Goal: Register for event/course

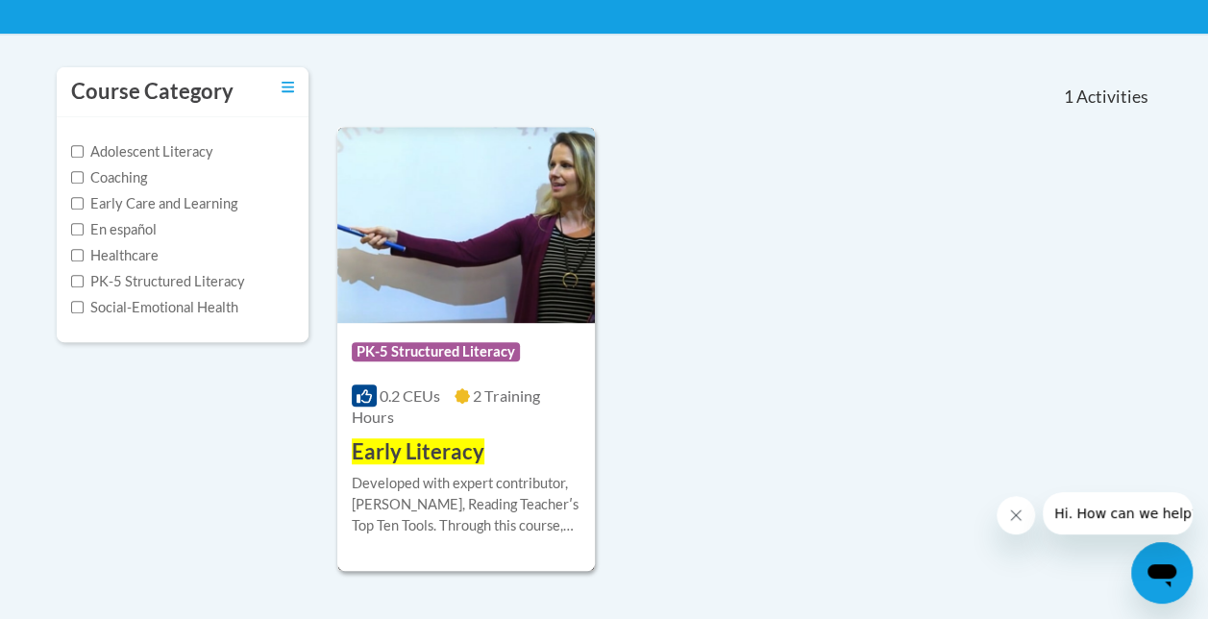
click at [419, 458] on span "Early Literacy" at bounding box center [418, 451] width 133 height 26
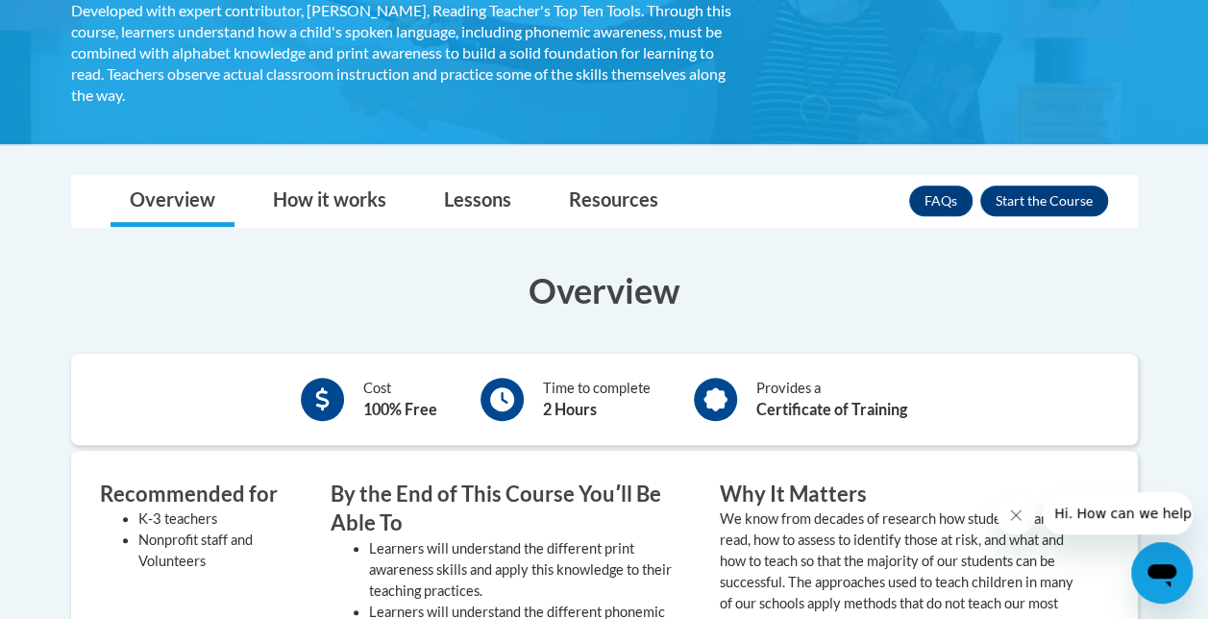
scroll to position [385, 0]
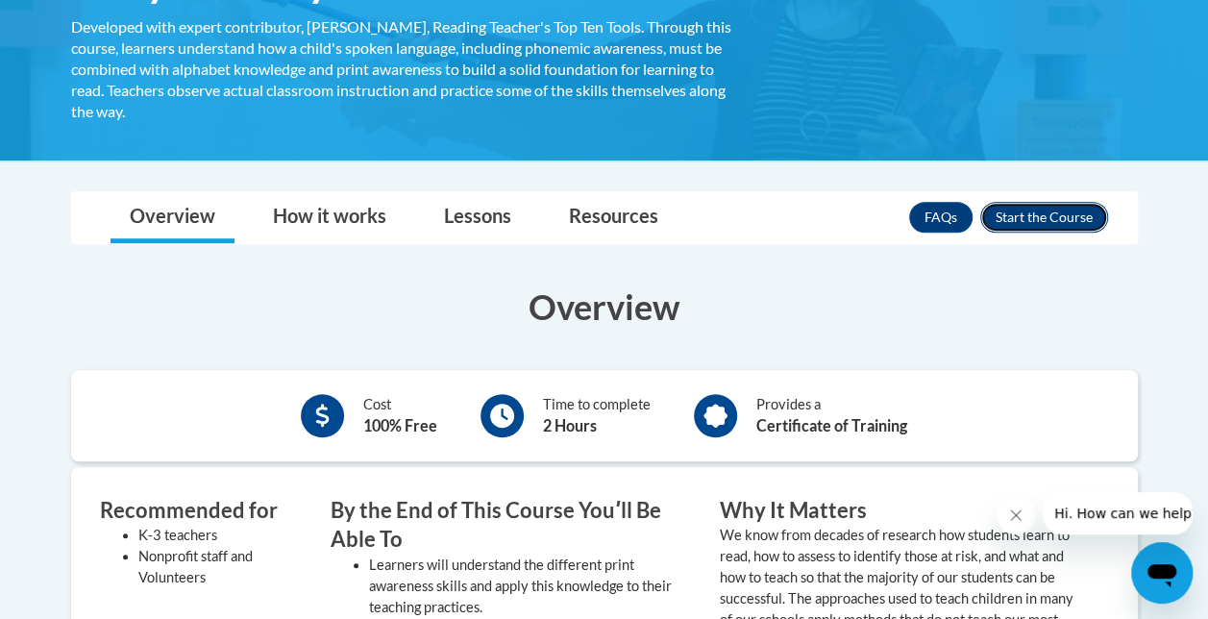
click at [1052, 223] on button "Enroll" at bounding box center [1044, 217] width 128 height 31
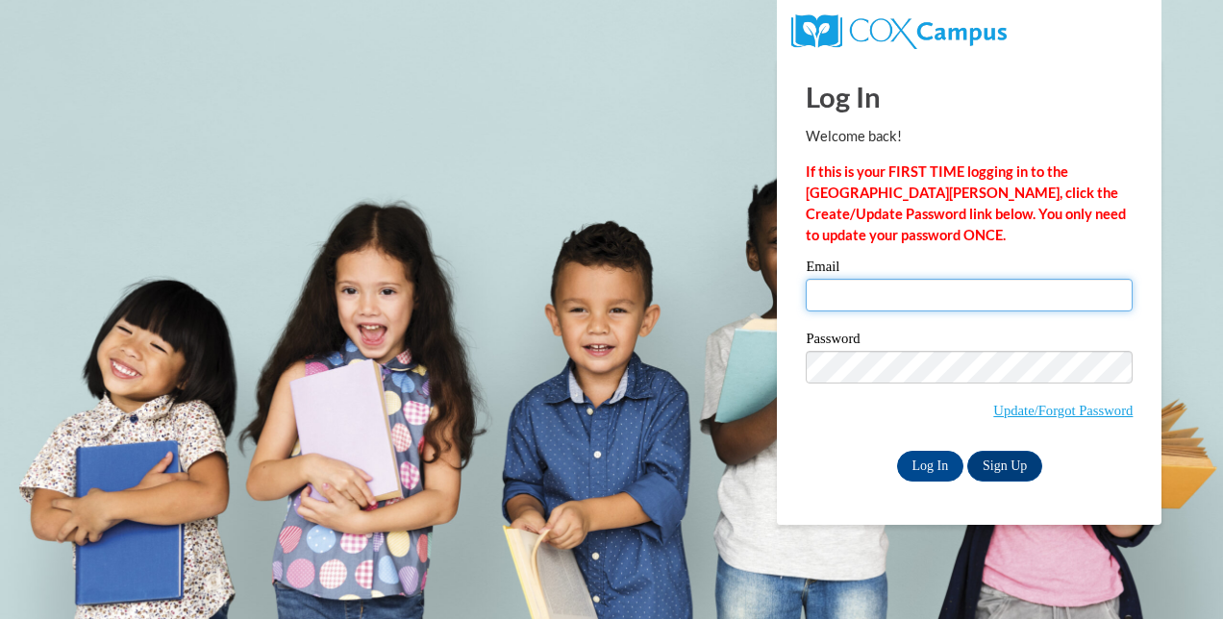
click at [896, 290] on input "Email" at bounding box center [968, 295] width 327 height 33
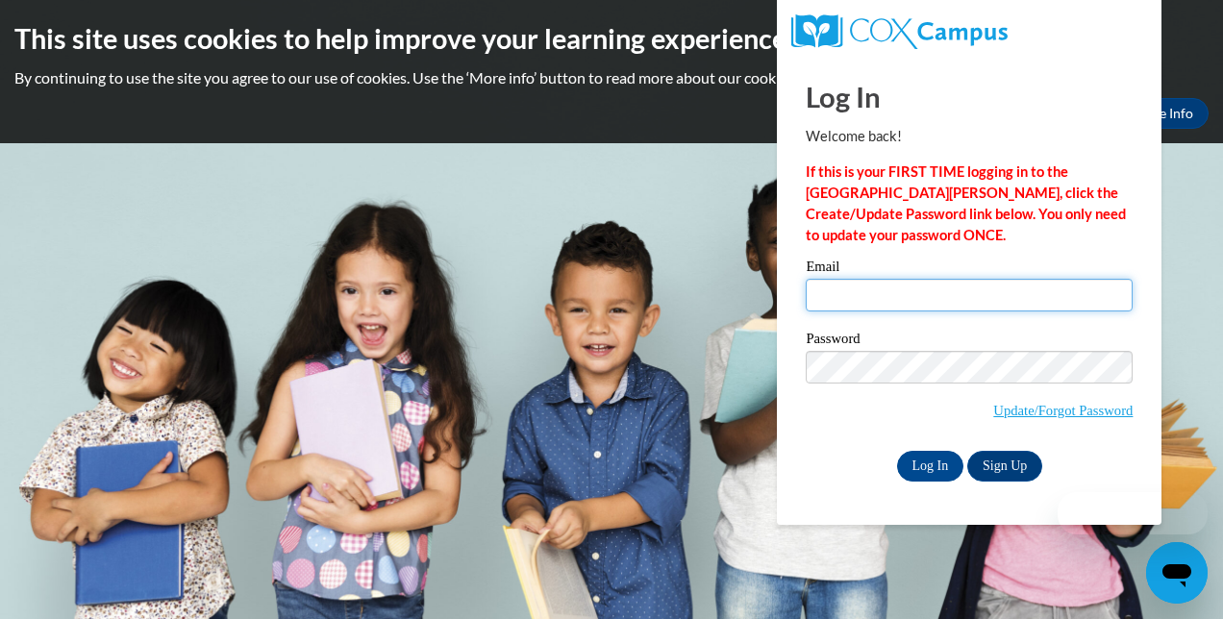
type input "divinedlj@gmail.com"
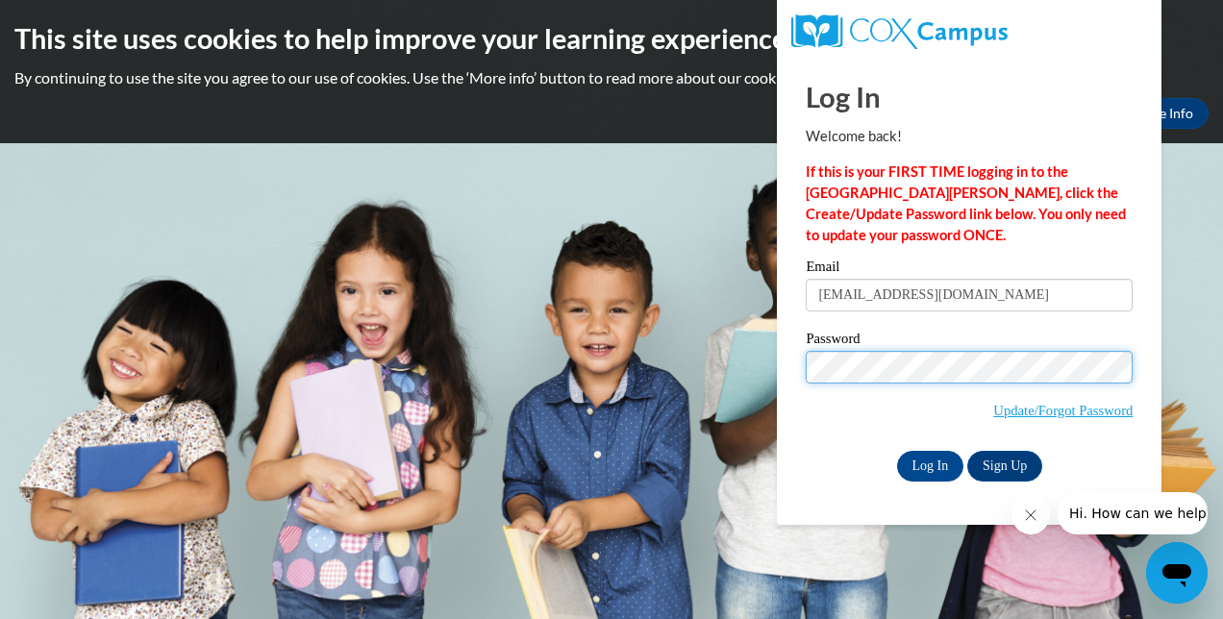
click at [897, 451] on input "Log In" at bounding box center [930, 466] width 67 height 31
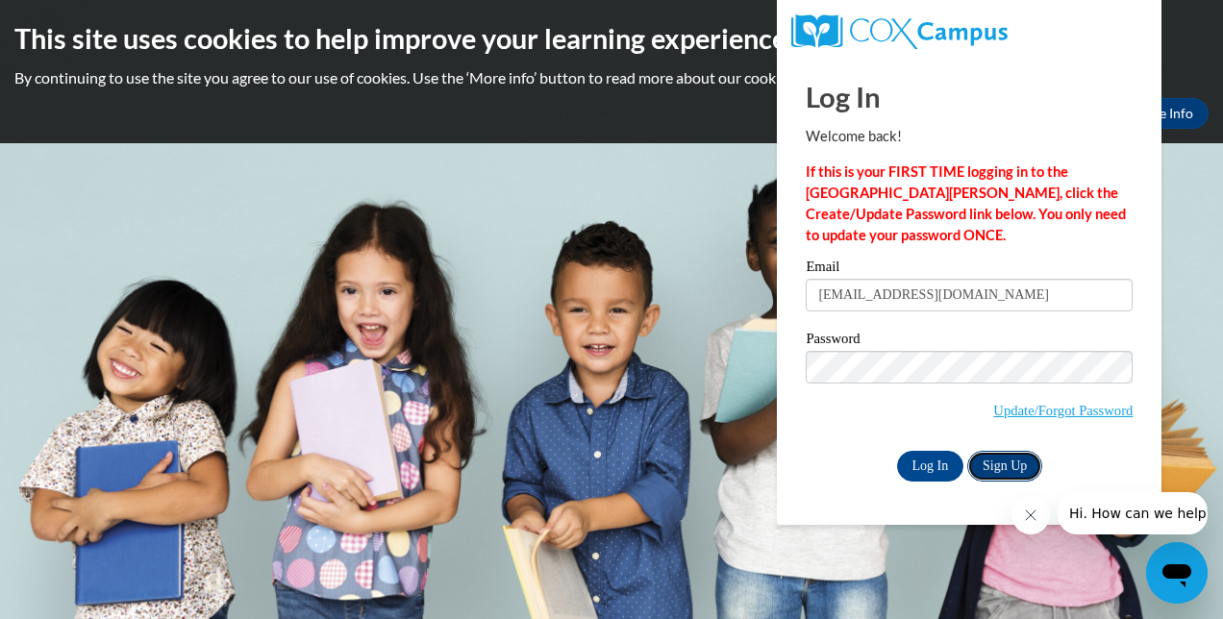
click at [996, 465] on link "Sign Up" at bounding box center [1004, 466] width 75 height 31
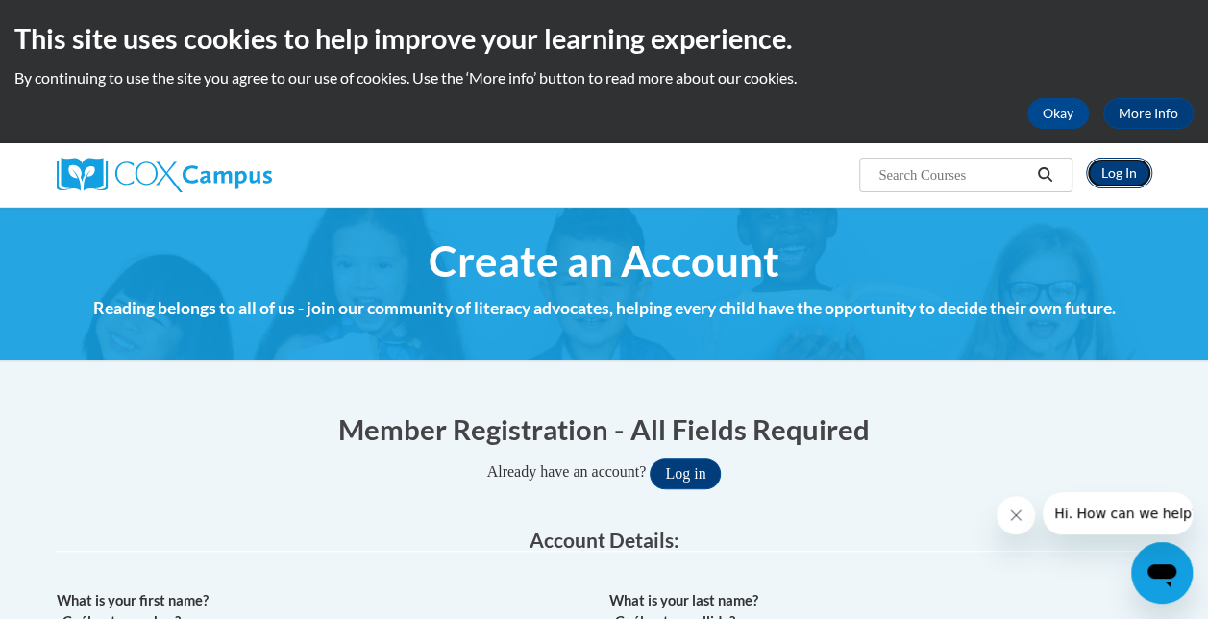
click at [1124, 183] on link "Log In" at bounding box center [1119, 173] width 66 height 31
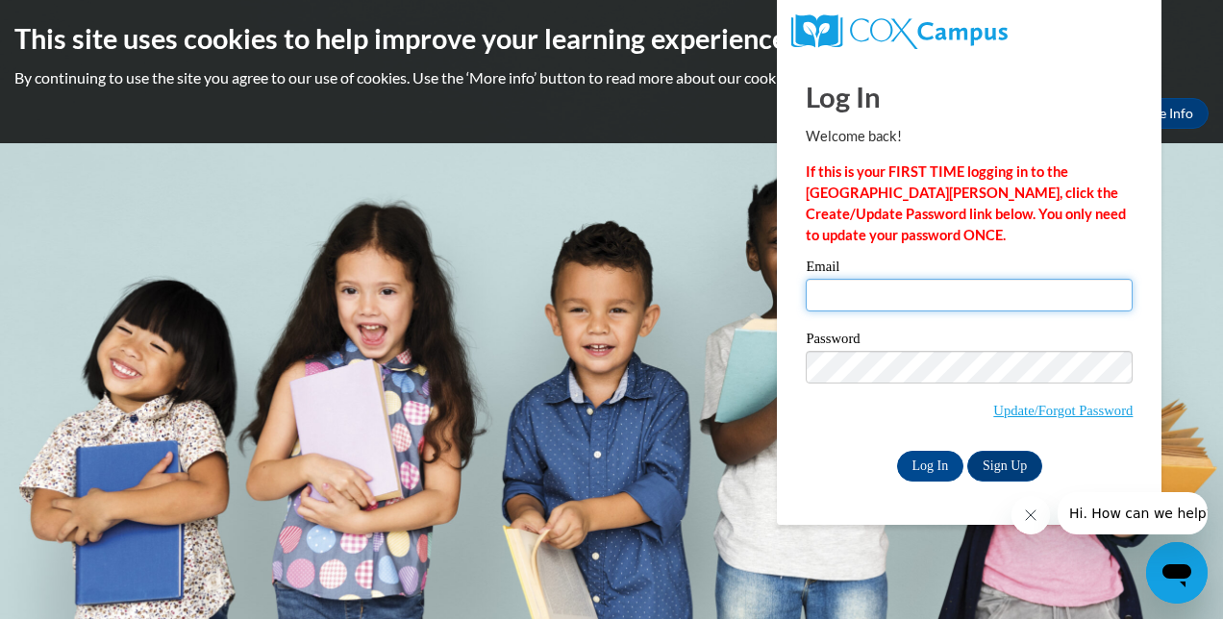
click at [923, 294] on input "Email" at bounding box center [968, 295] width 327 height 33
type input "divinedlj@gmail.com"
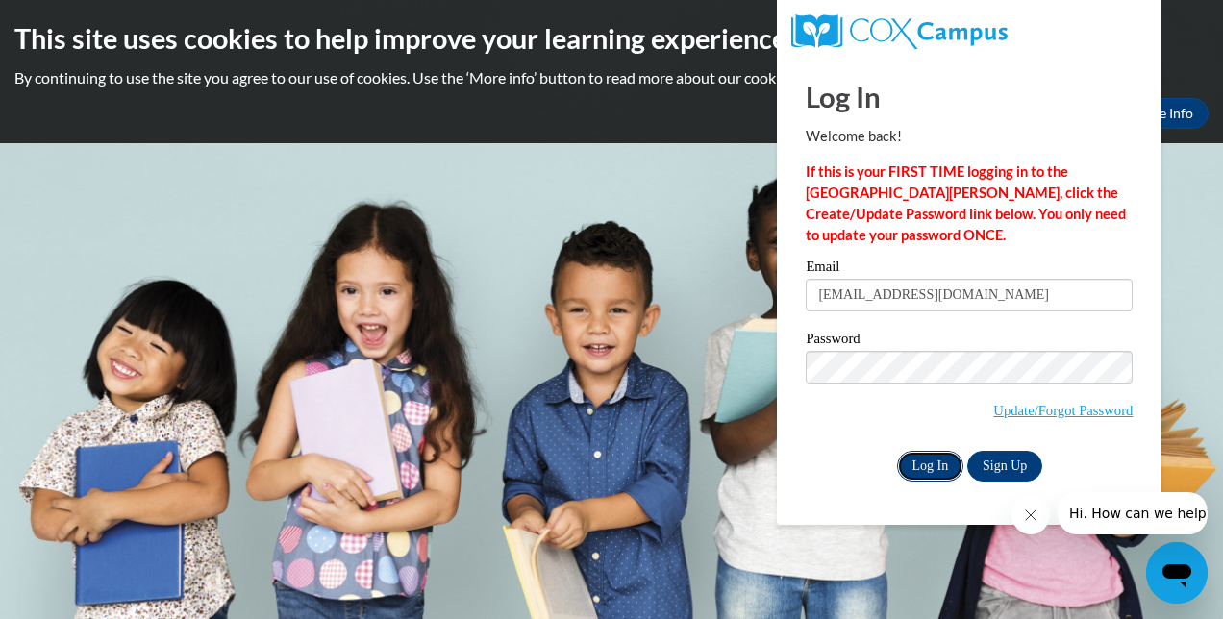
click at [930, 467] on input "Log In" at bounding box center [930, 466] width 67 height 31
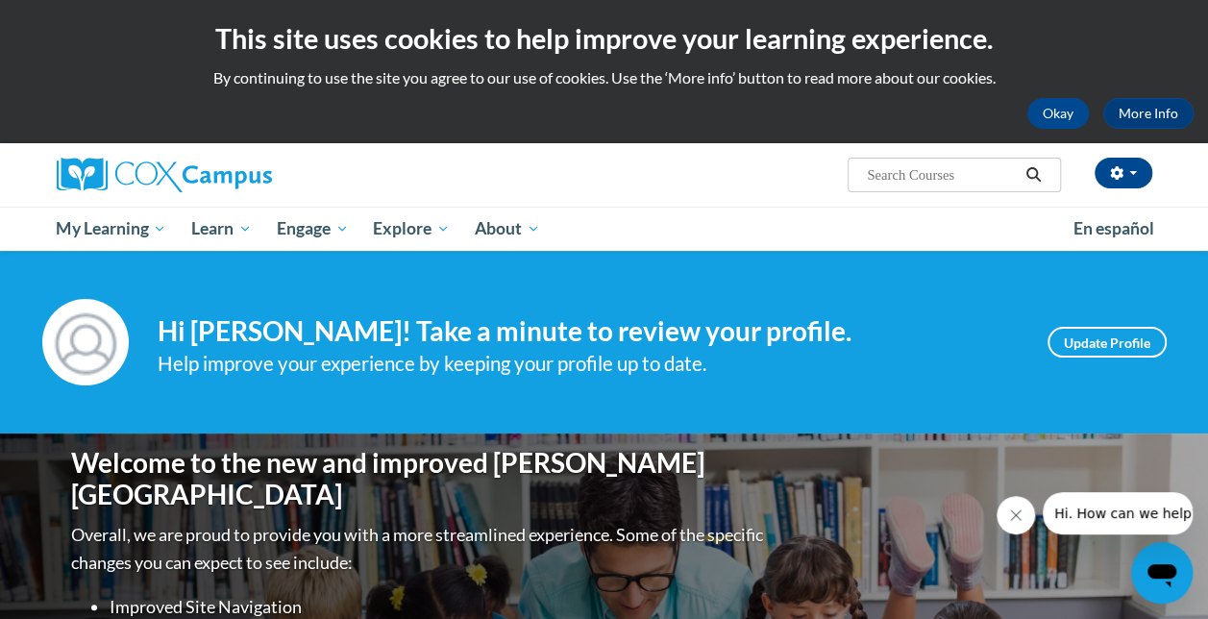
click at [926, 180] on input "Search..." at bounding box center [942, 174] width 154 height 23
click at [898, 173] on input "Search..." at bounding box center [942, 174] width 154 height 23
type input "early literacy"
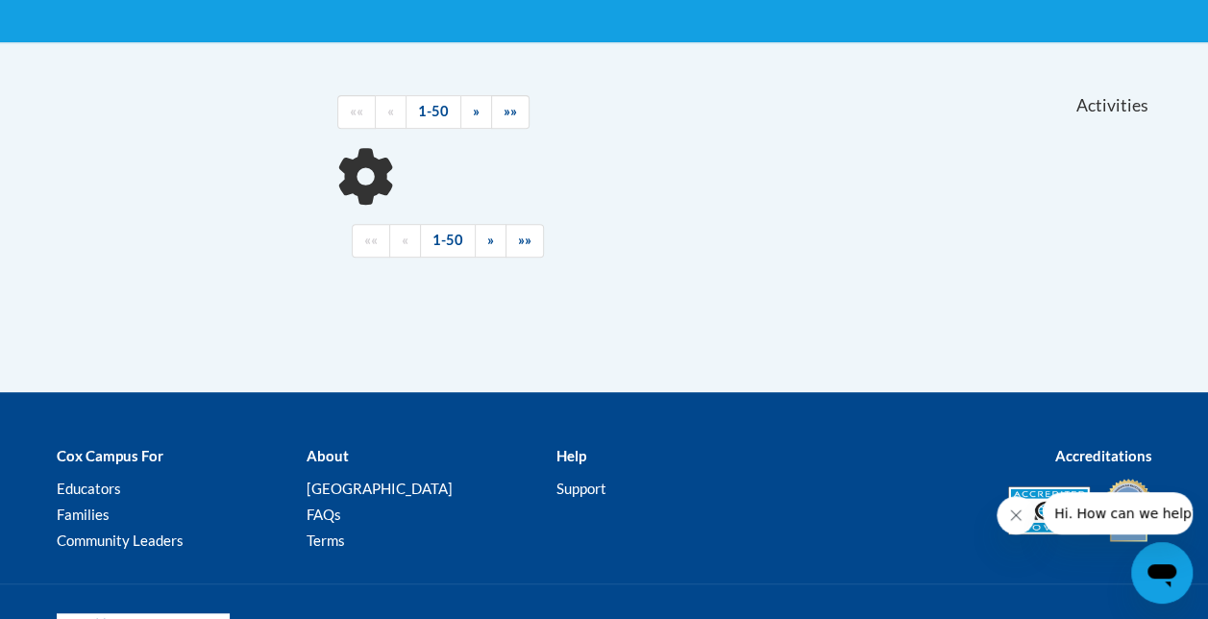
scroll to position [360, 0]
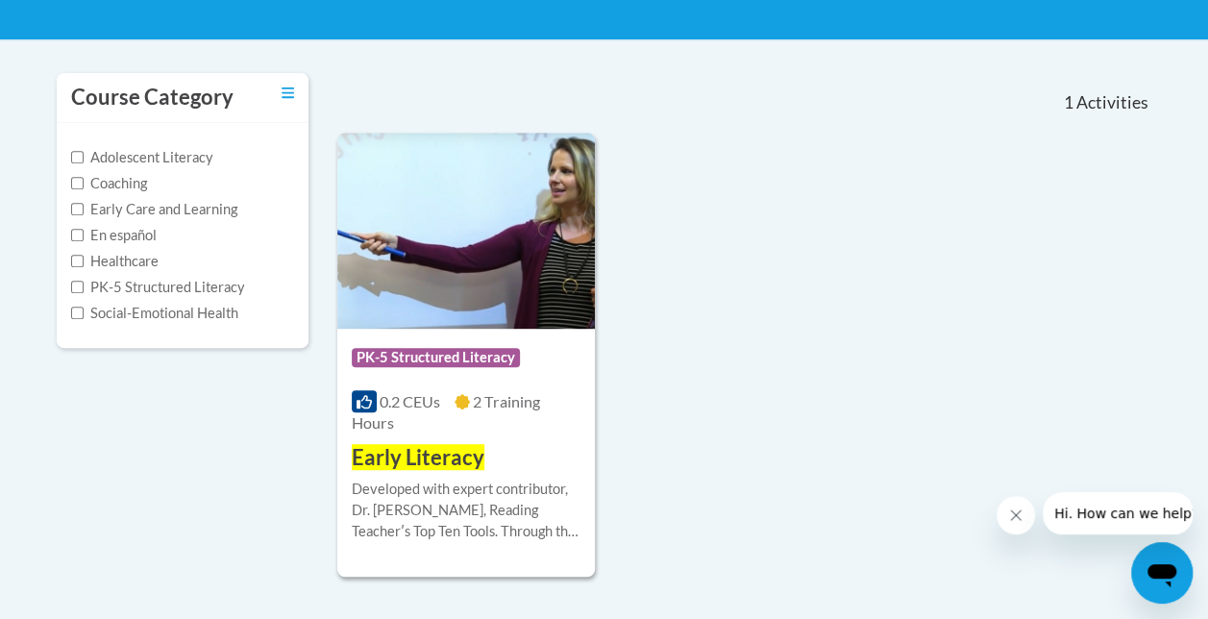
drag, startPoint x: 1211, startPoint y: 269, endPoint x: 1011, endPoint y: 396, distance: 236.8
click at [1011, 396] on div "Course Category: PK-5 Structured Literacy 0.2 CEUs 2 Training Hours COURSE Earl…" at bounding box center [744, 355] width 815 height 444
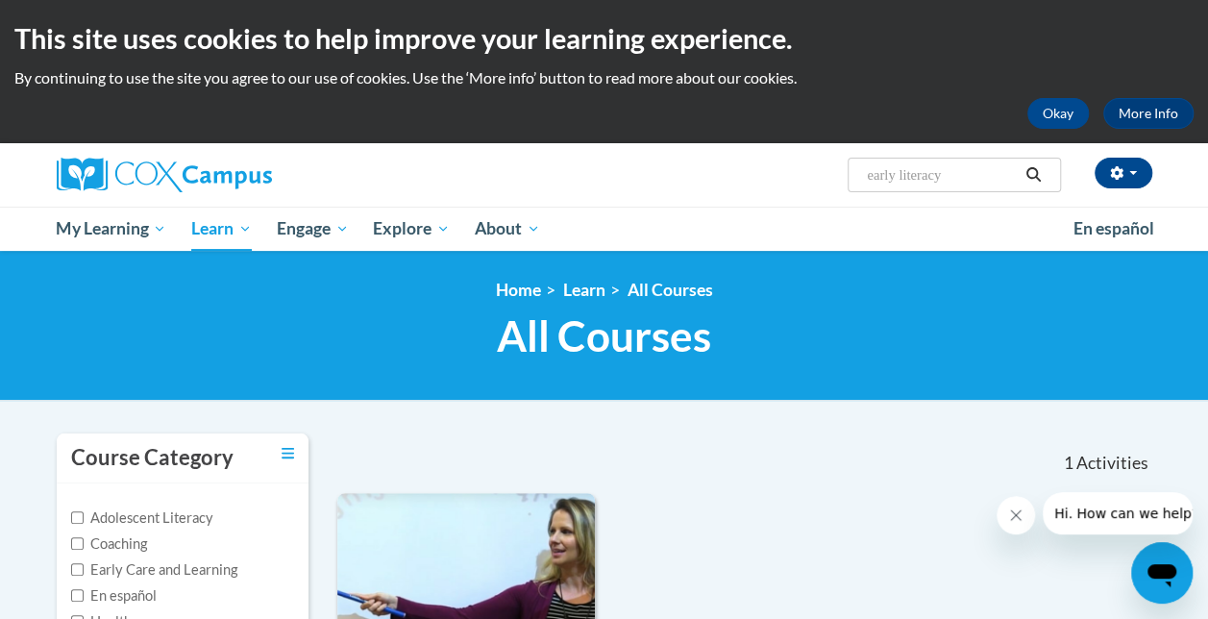
click at [870, 174] on input "early literacy" at bounding box center [942, 174] width 154 height 23
type input "systemic and explicit phonics"
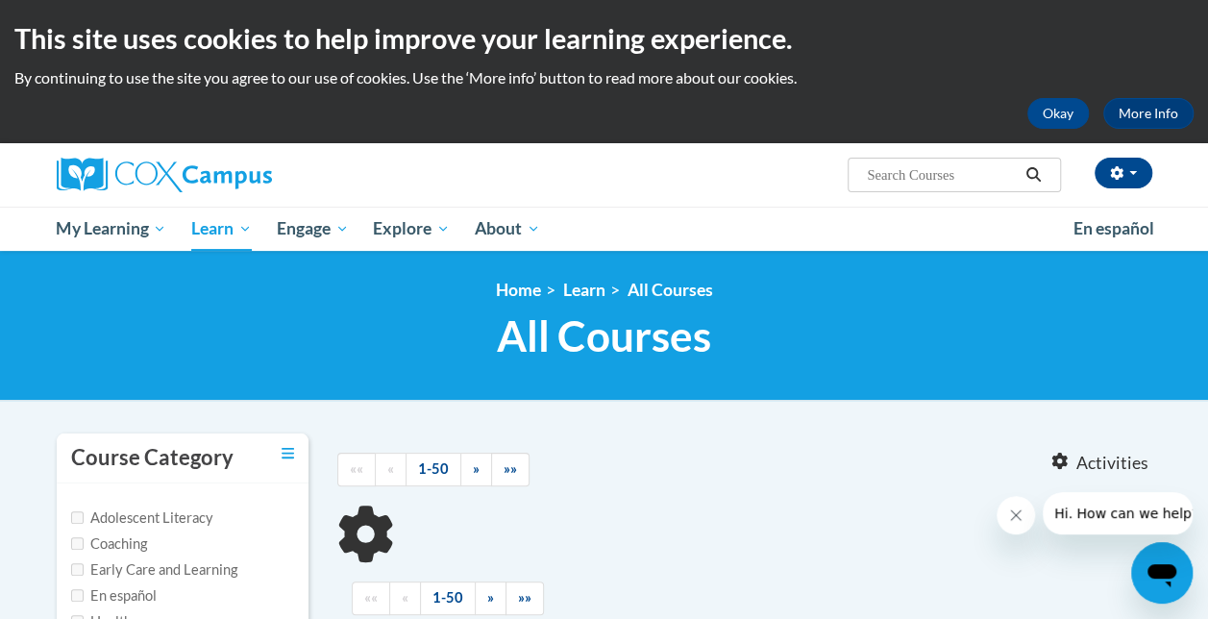
type input "systemic and explicit phonics"
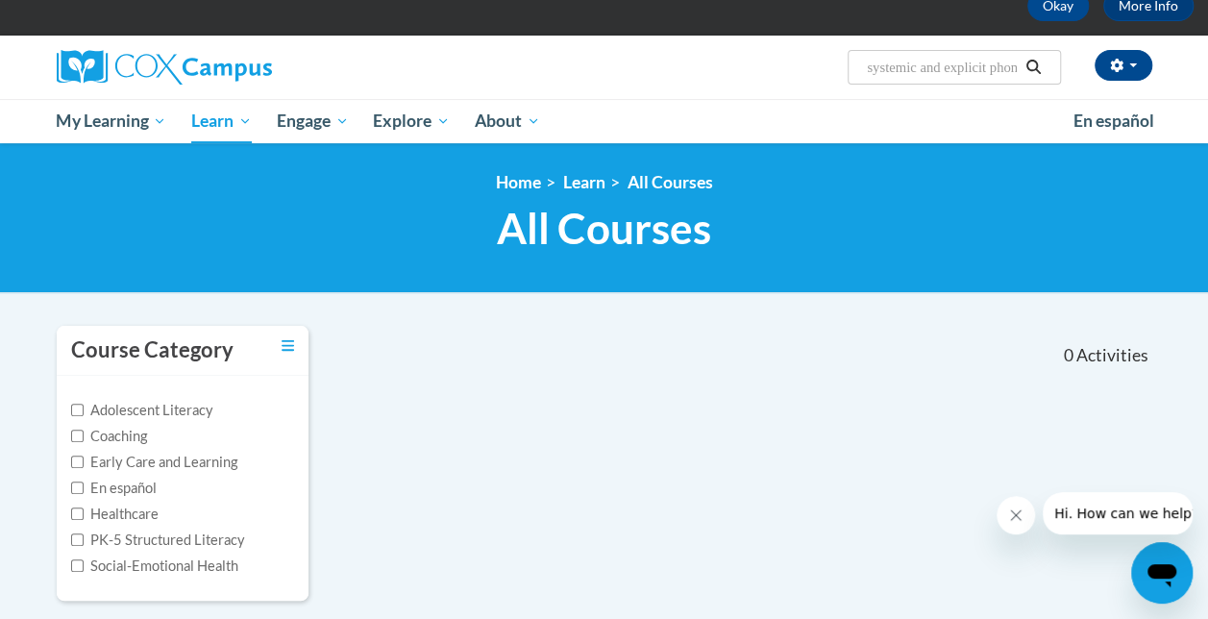
scroll to position [21, 0]
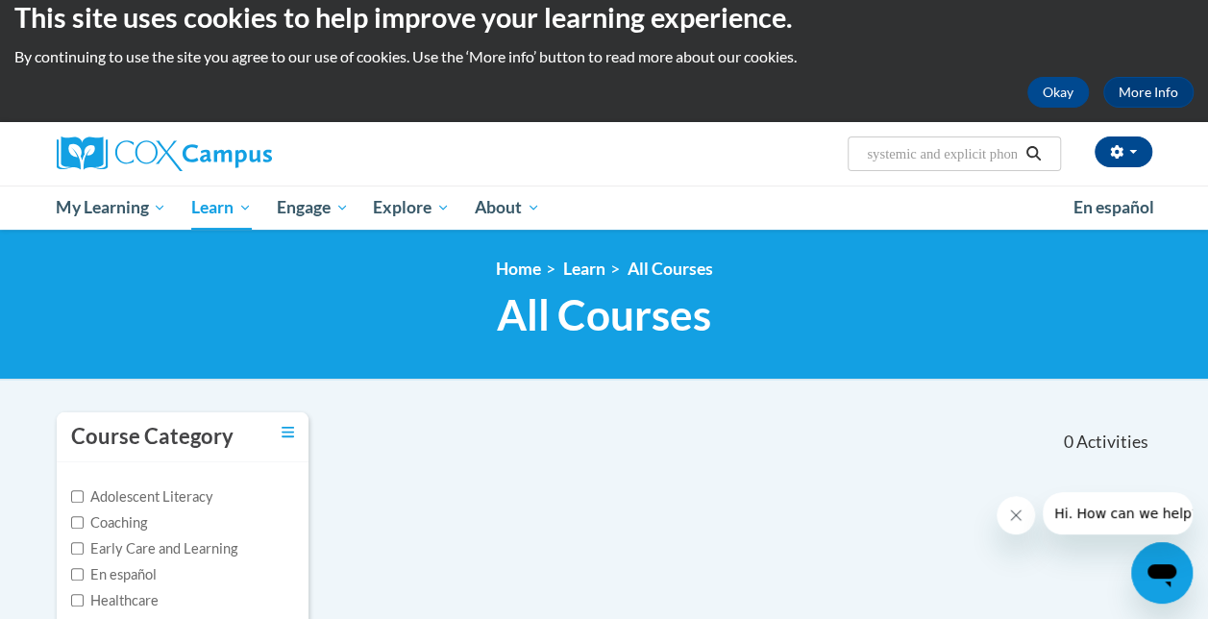
click at [1020, 154] on button "Search" at bounding box center [1033, 153] width 29 height 23
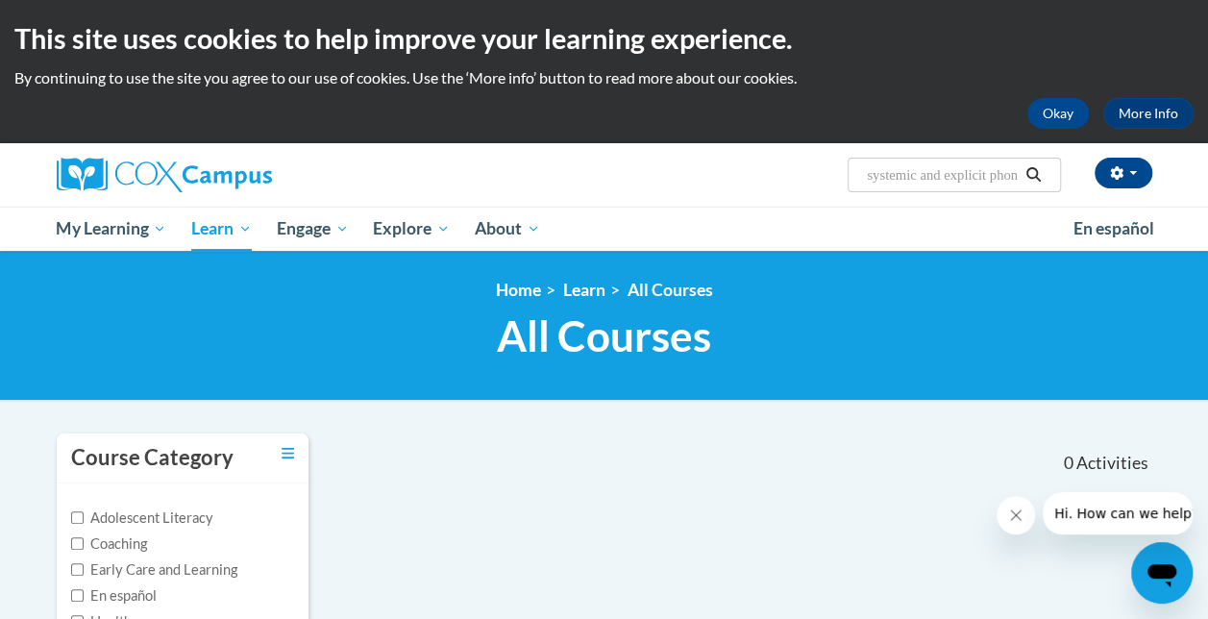
click at [994, 177] on input "systemic and explicit phonics" at bounding box center [942, 174] width 154 height 23
type input "systemic and explicit"
click at [1034, 169] on icon "Search" at bounding box center [1034, 174] width 14 height 14
click at [999, 171] on input "systemic and explicit" at bounding box center [942, 174] width 154 height 23
type input "systemic"
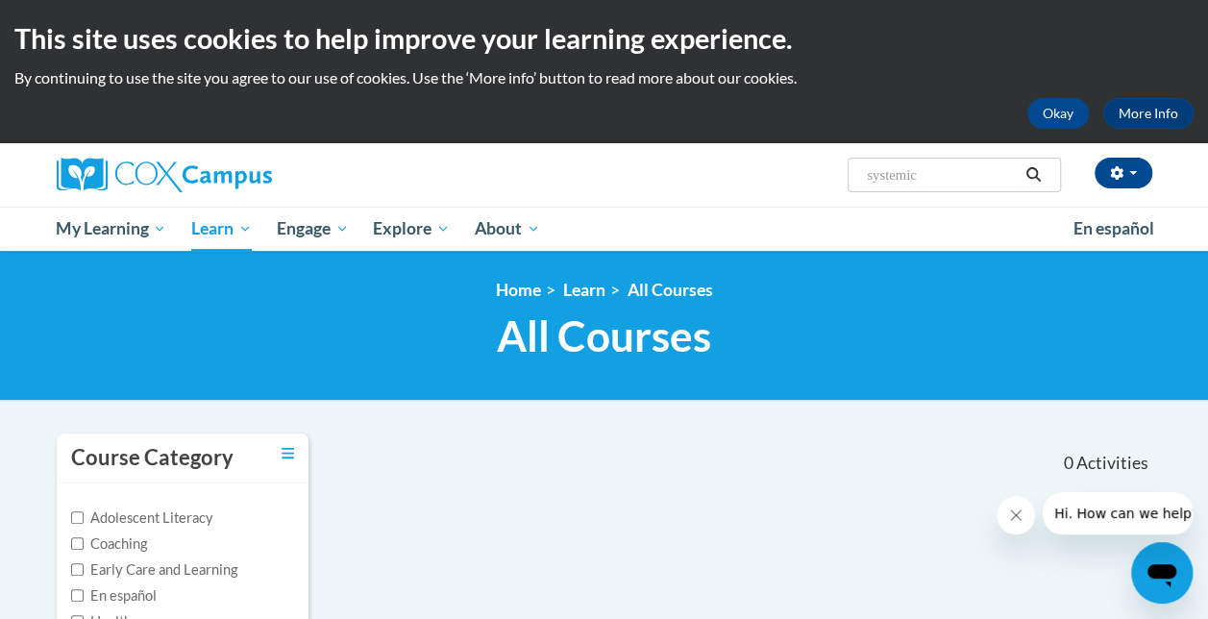
click at [936, 173] on input "systemic" at bounding box center [942, 174] width 154 height 23
type input "systematic"
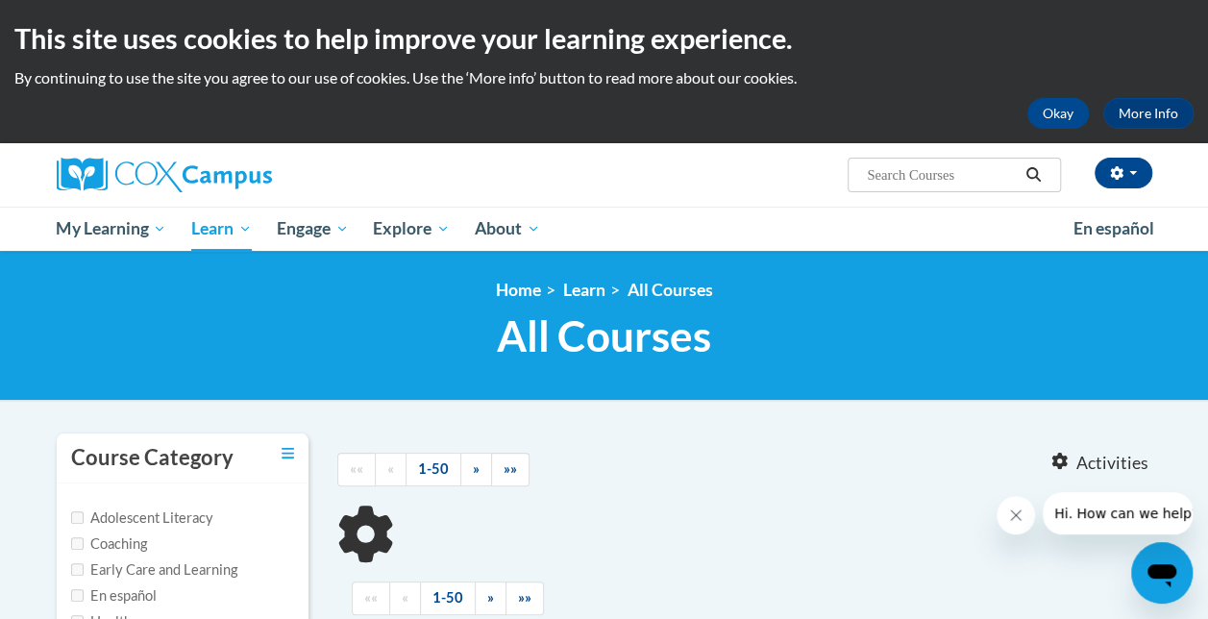
type input "systematic"
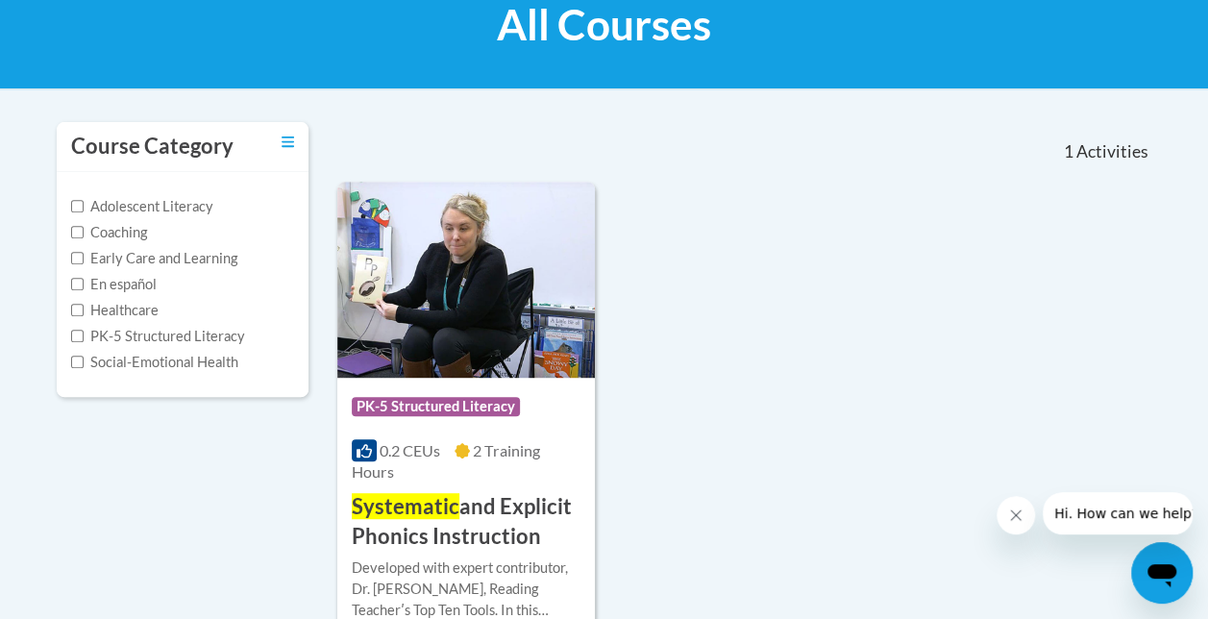
scroll to position [320, 0]
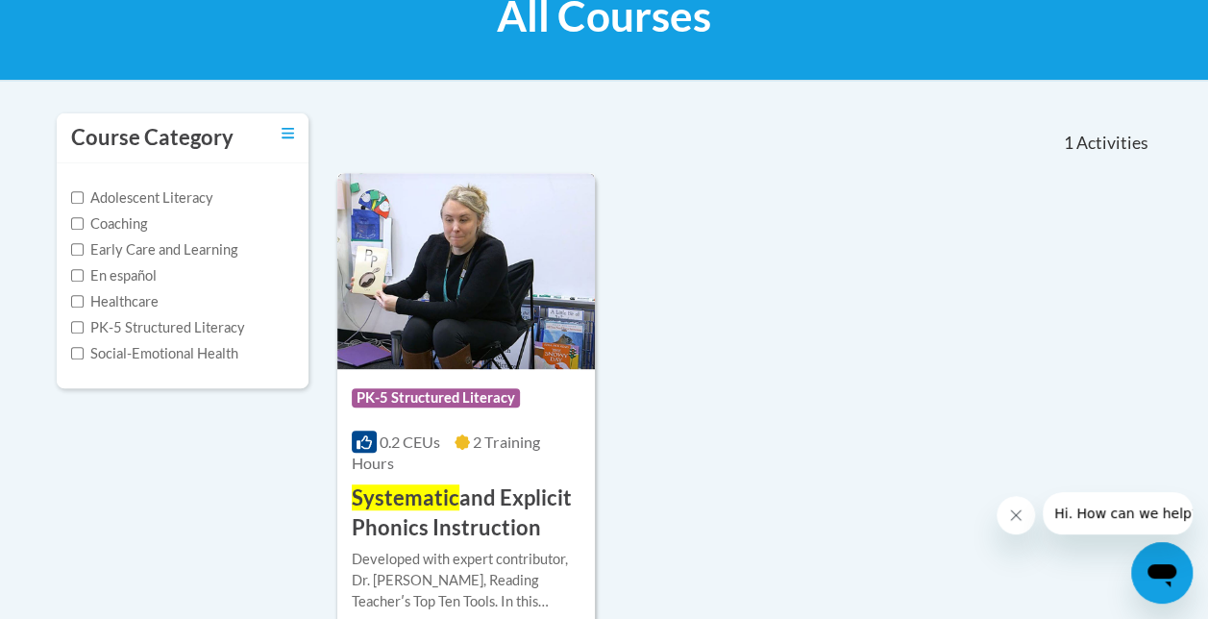
click at [498, 502] on h3 "Systematic and Explicit Phonics Instruction" at bounding box center [466, 513] width 229 height 60
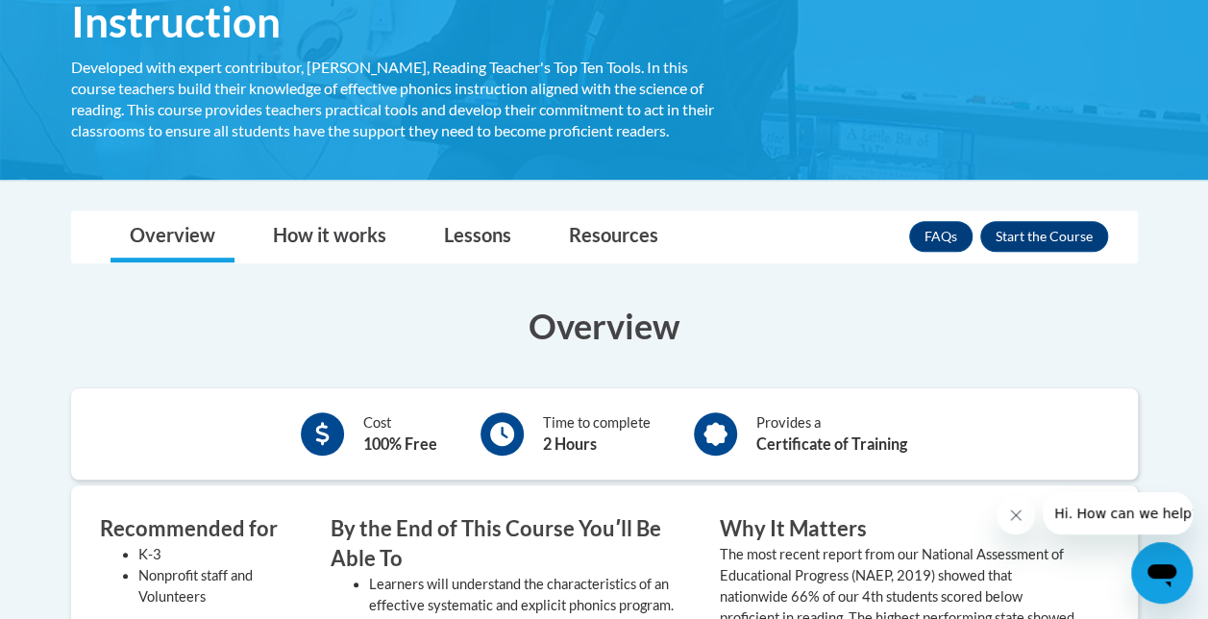
scroll to position [401, 0]
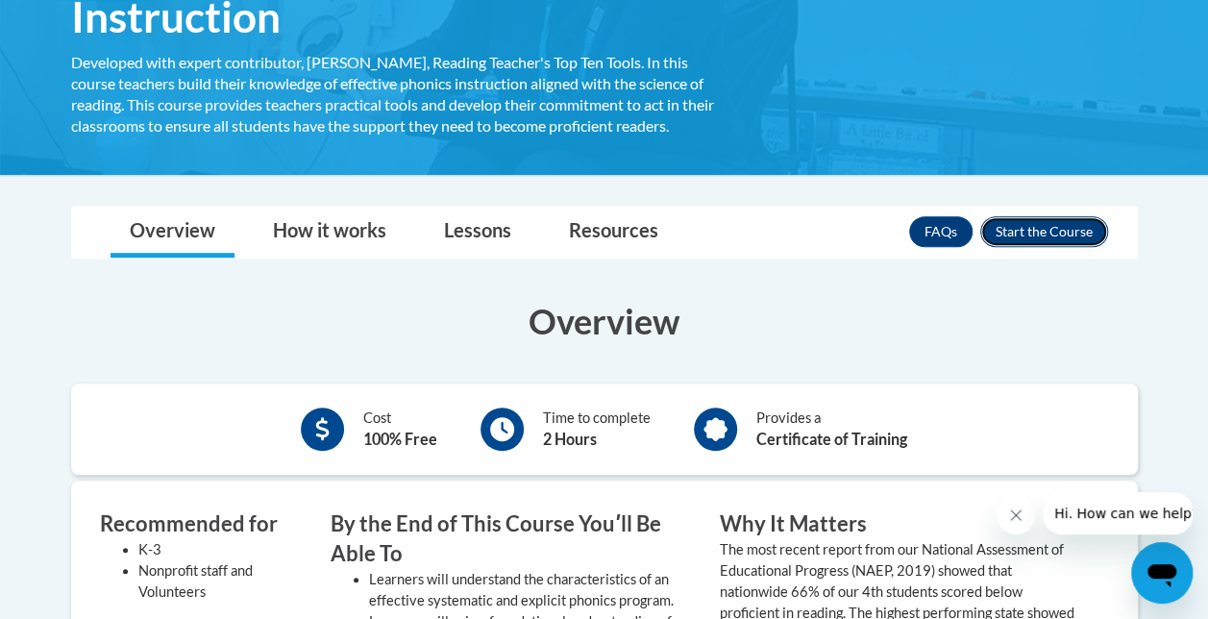
click at [1044, 233] on button "Enroll" at bounding box center [1044, 231] width 128 height 31
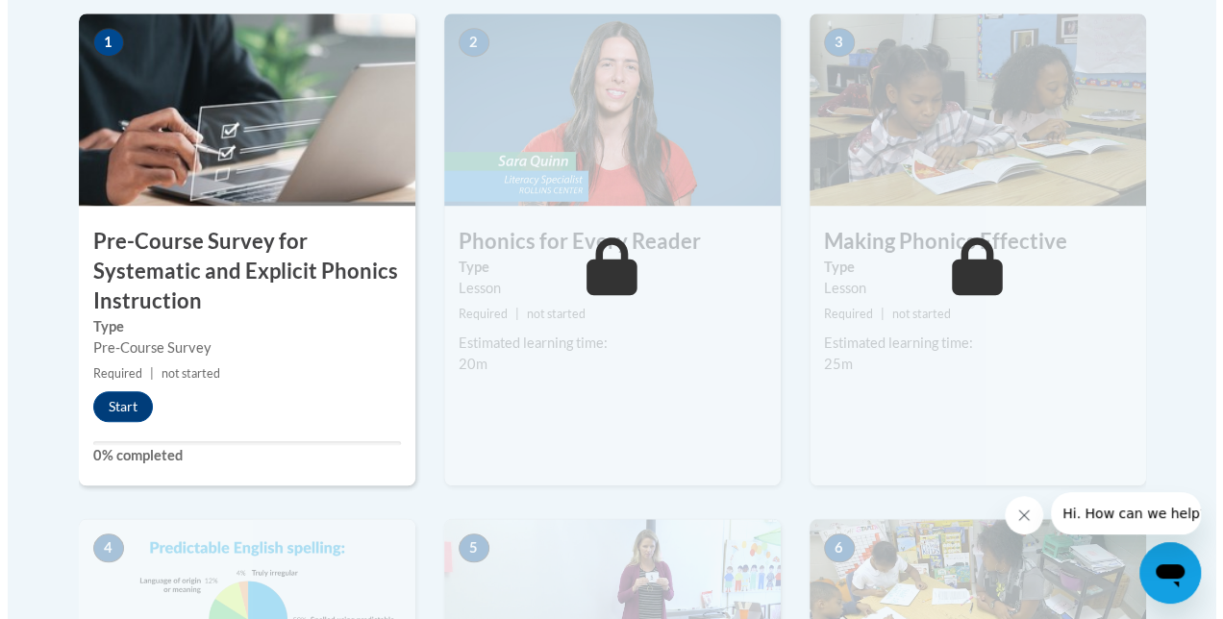
scroll to position [671, 0]
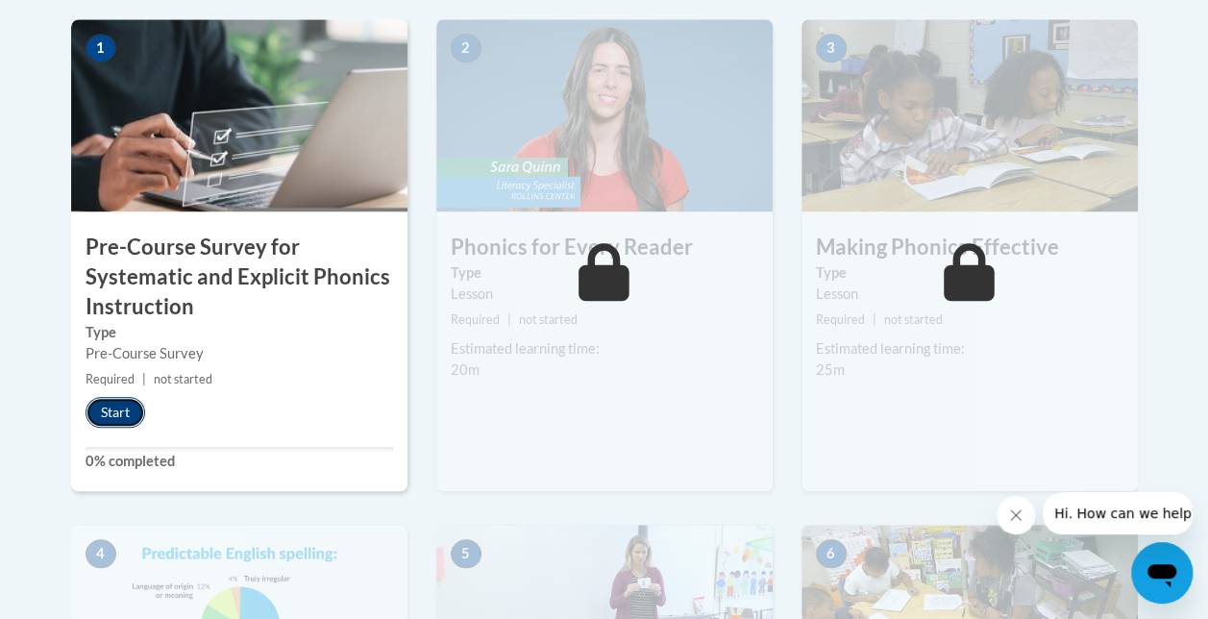
click at [123, 408] on button "Start" at bounding box center [116, 412] width 60 height 31
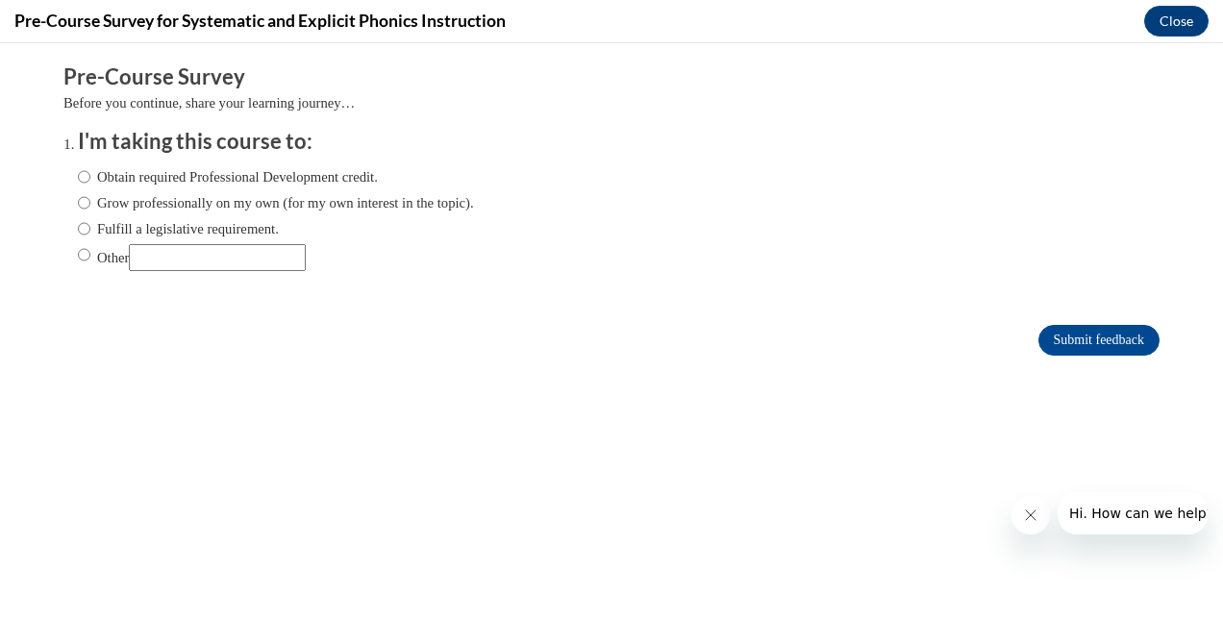
scroll to position [0, 0]
click at [78, 258] on input "Other" at bounding box center [84, 254] width 12 height 21
radio input "true"
click at [156, 258] on input "Other" at bounding box center [217, 257] width 177 height 27
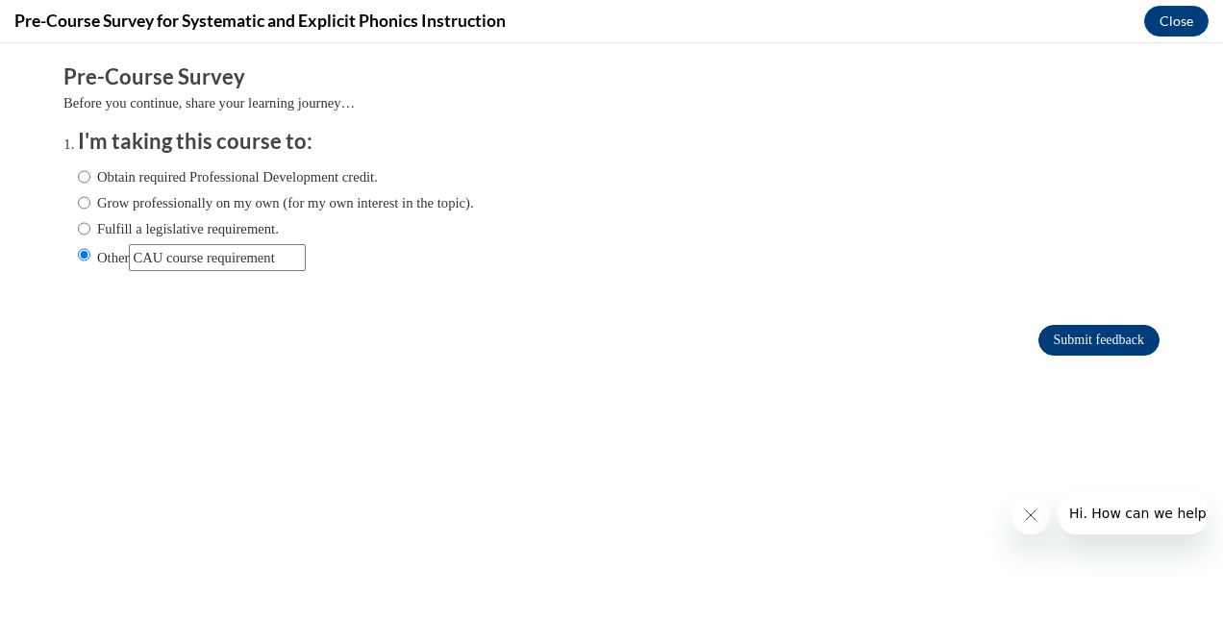
type input "CAU course requirement"
click at [1096, 335] on input "Submit feedback" at bounding box center [1098, 340] width 121 height 31
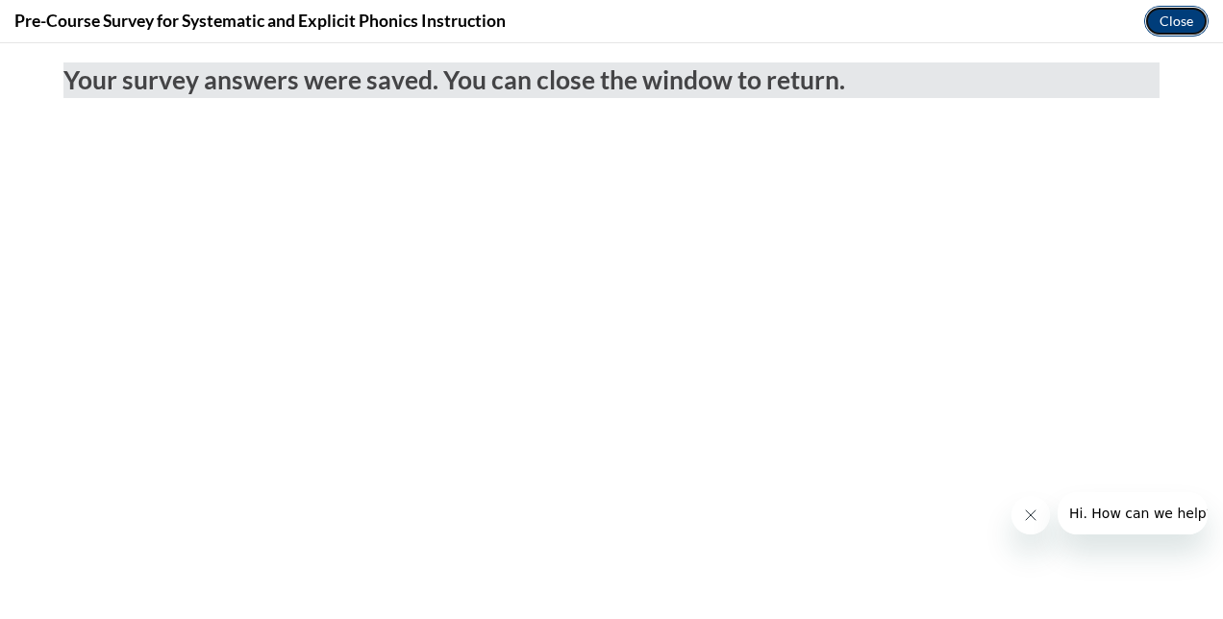
click at [1171, 26] on button "Close" at bounding box center [1176, 21] width 64 height 31
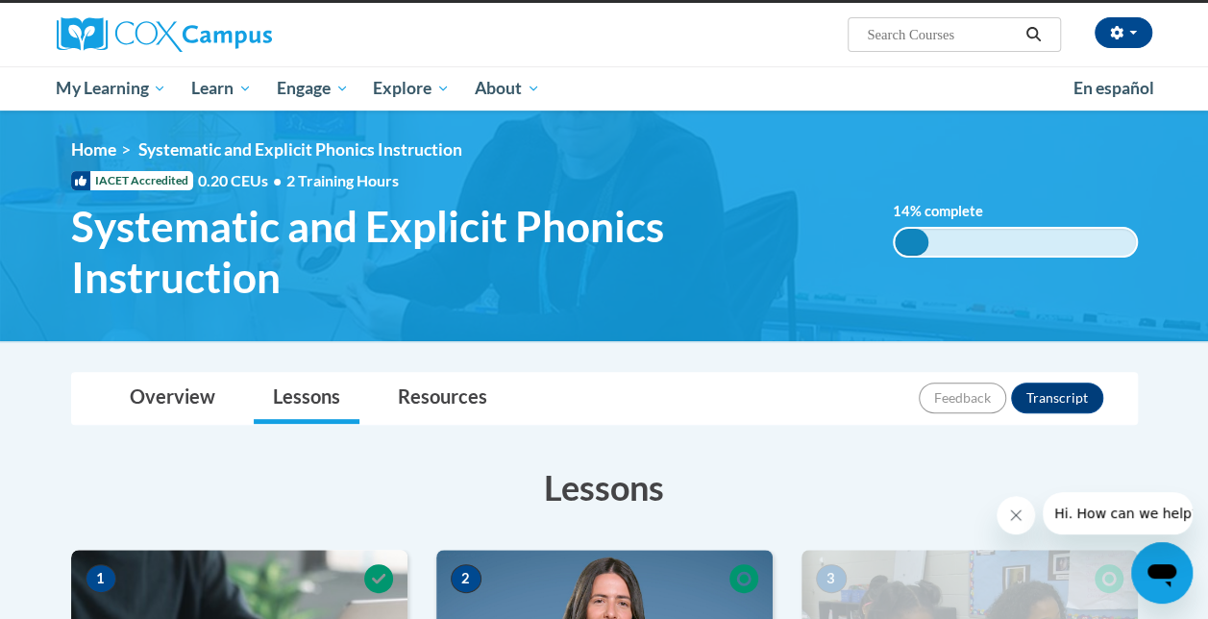
scroll to position [132, 0]
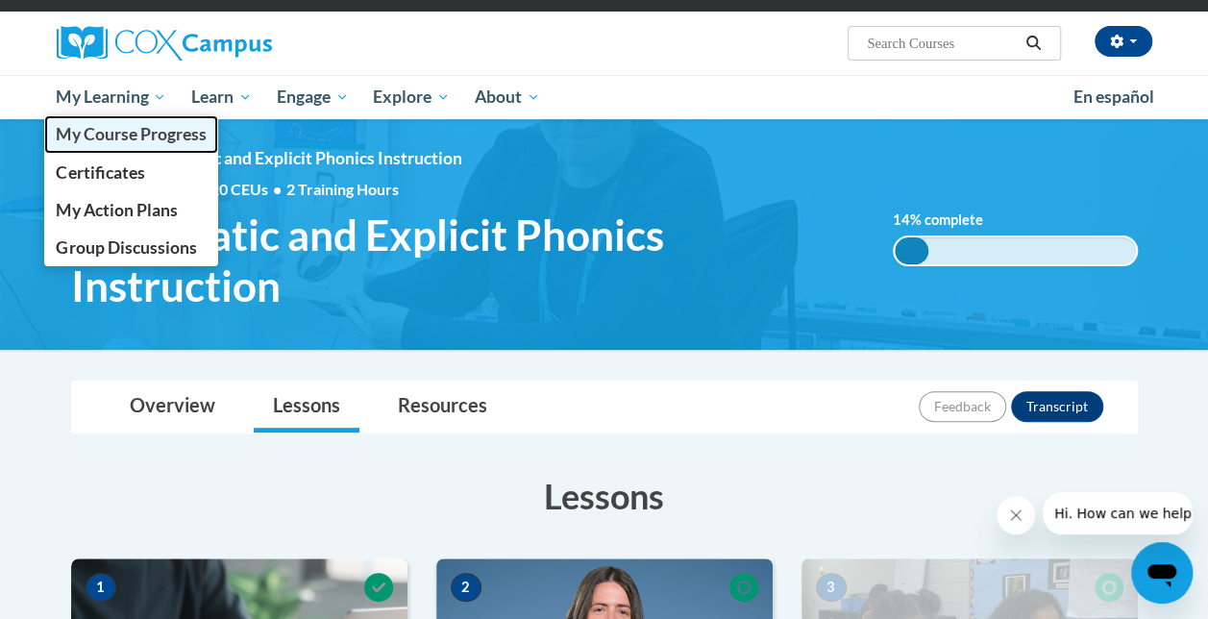
click at [131, 133] on span "My Course Progress" at bounding box center [131, 134] width 150 height 20
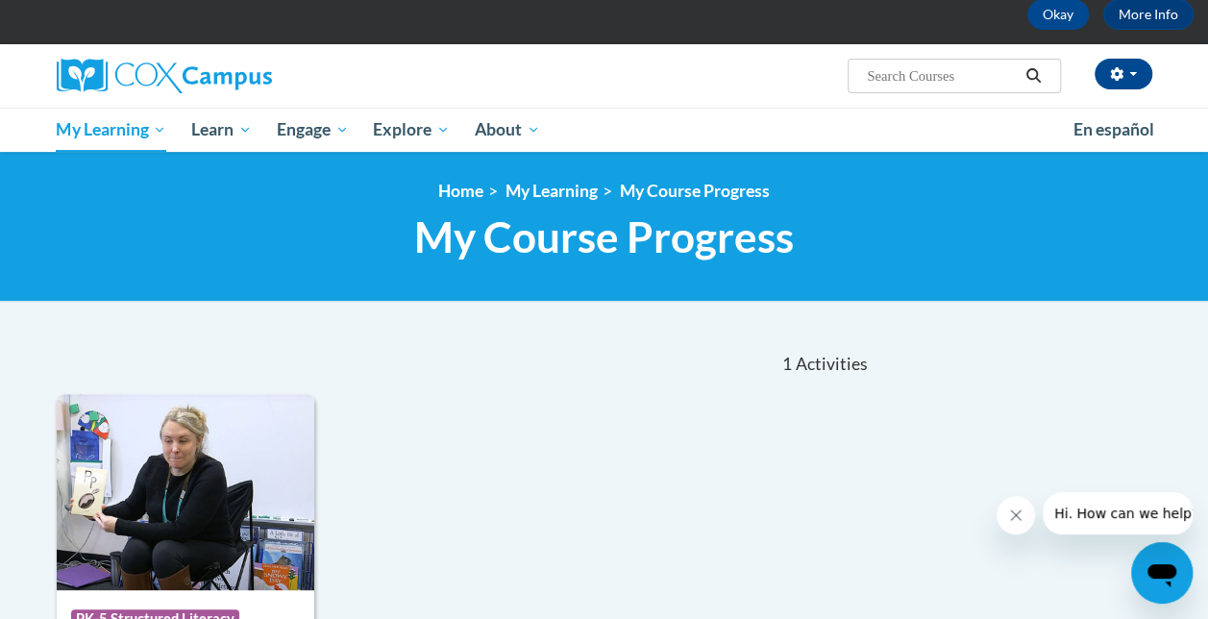
scroll to position [87, 0]
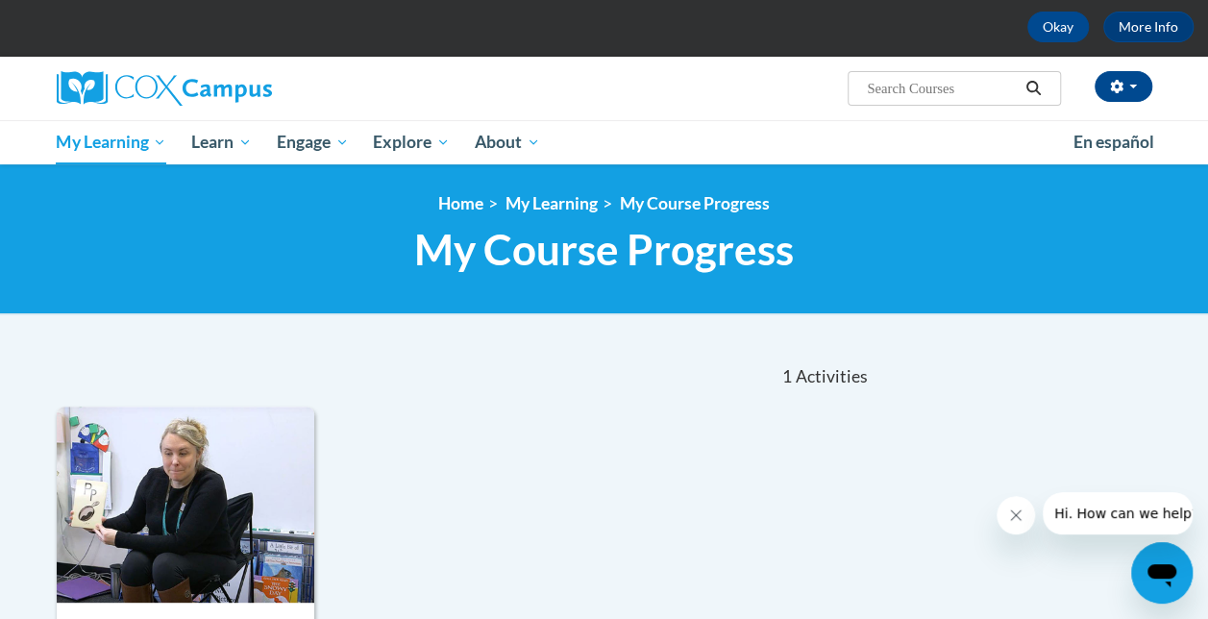
click at [896, 85] on input "Search..." at bounding box center [942, 88] width 154 height 23
type input "early literacy"
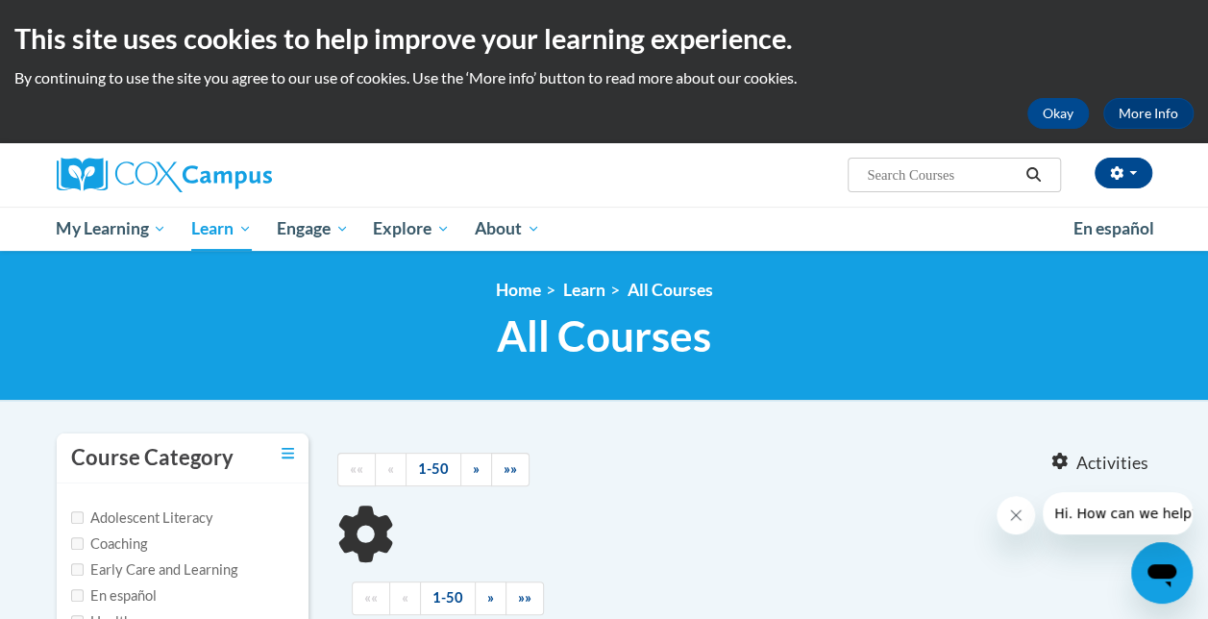
type input "early literacy"
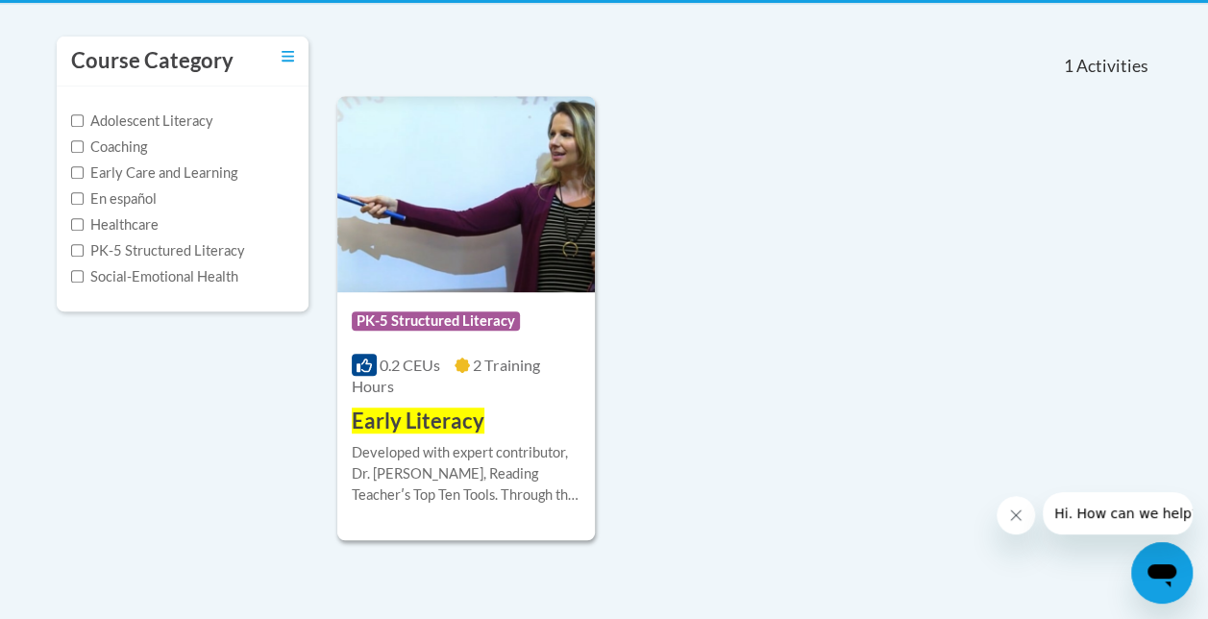
scroll to position [452, 0]
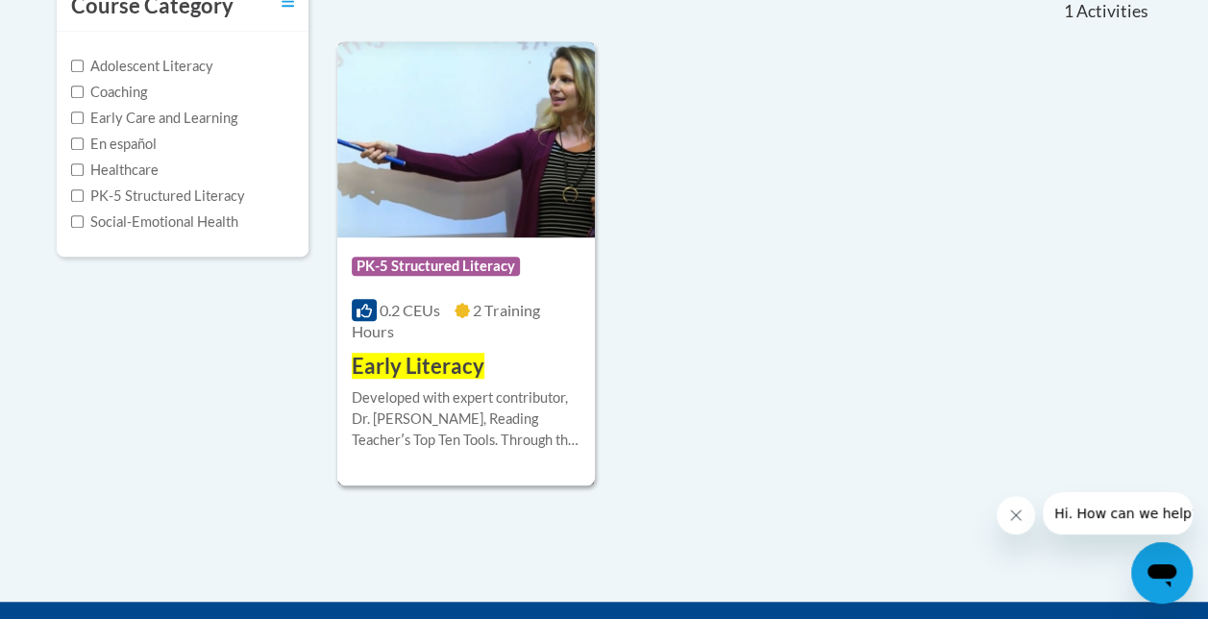
click at [490, 182] on img at bounding box center [466, 139] width 258 height 196
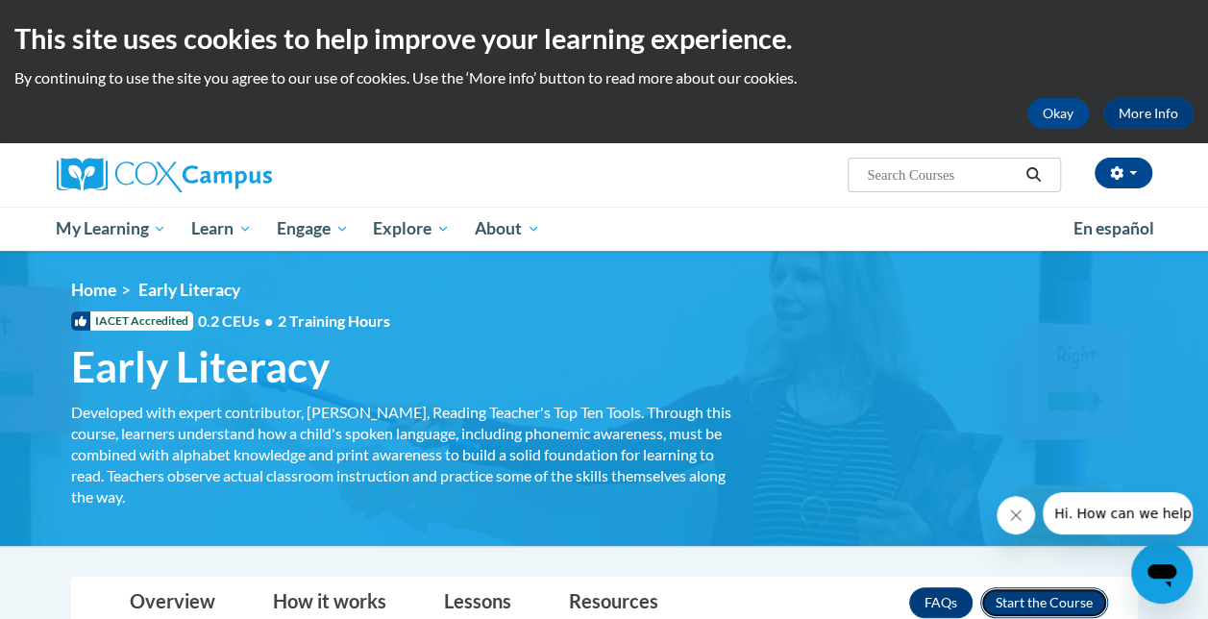
click at [1038, 608] on button "Enroll" at bounding box center [1044, 602] width 128 height 31
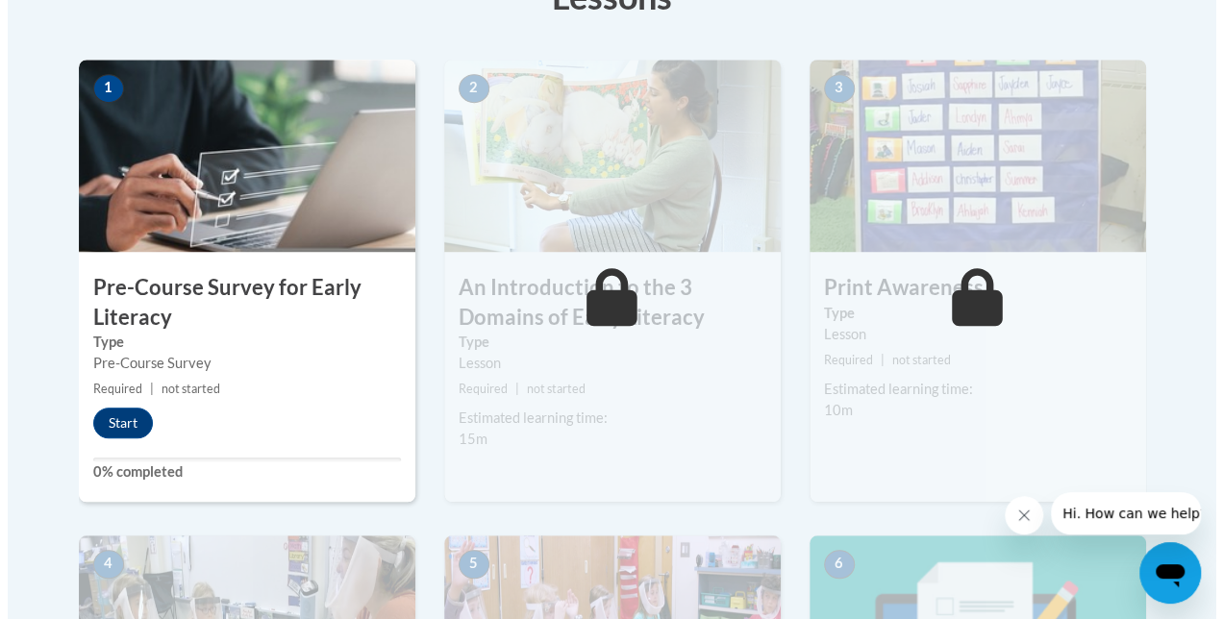
scroll to position [583, 0]
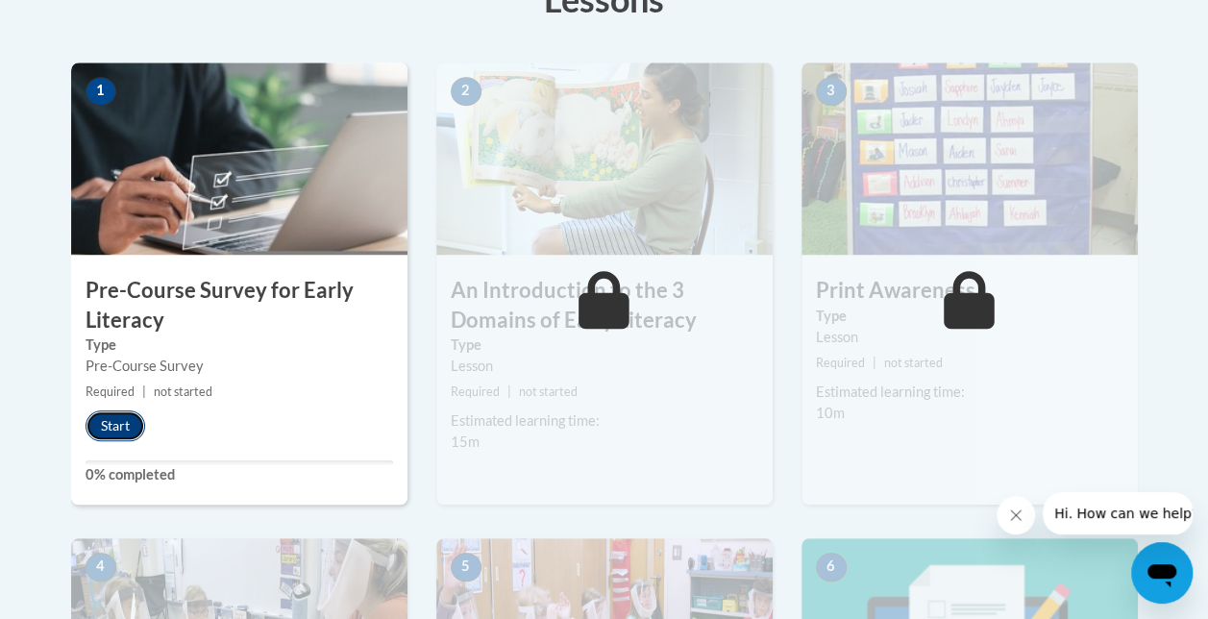
click at [121, 421] on button "Start" at bounding box center [116, 425] width 60 height 31
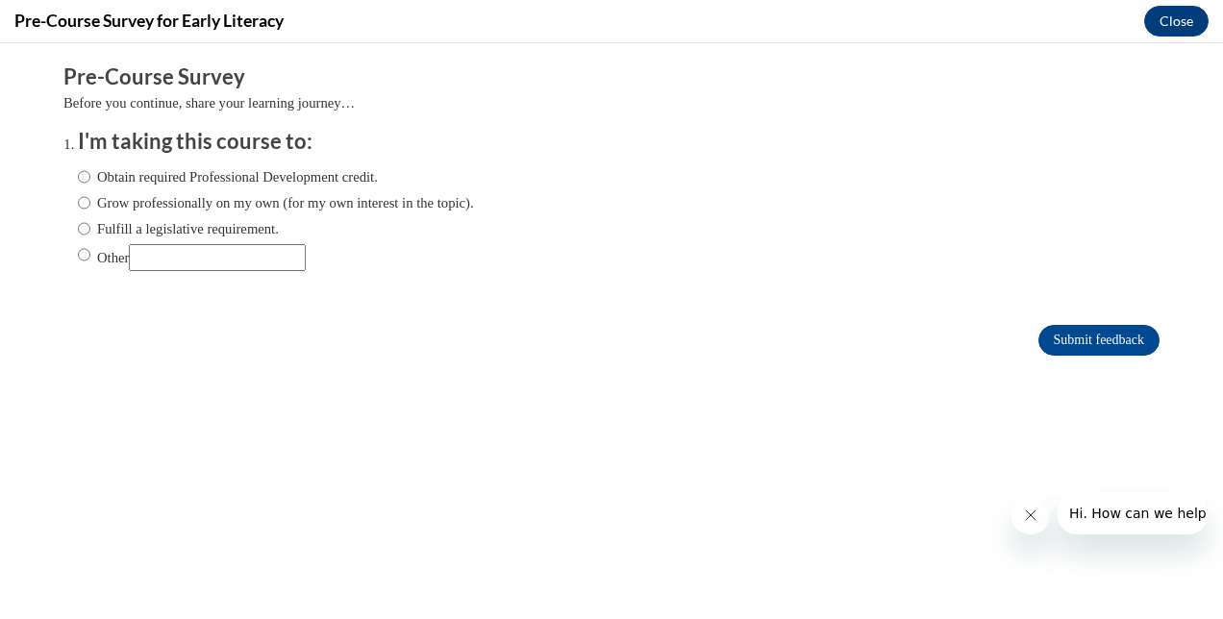
scroll to position [0, 0]
click at [84, 253] on label "Other" at bounding box center [192, 257] width 228 height 27
click at [84, 253] on input "Other" at bounding box center [84, 254] width 12 height 21
radio input "true"
click at [149, 263] on input "Other" at bounding box center [217, 257] width 177 height 27
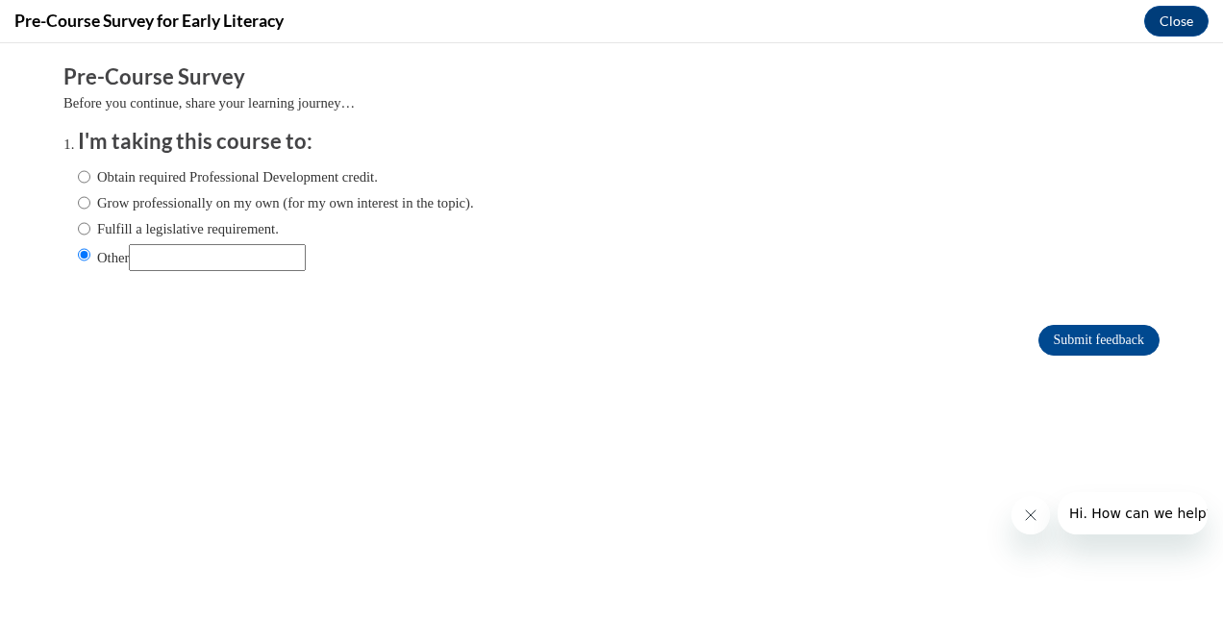
type input "CAU course requirement"
click at [1073, 338] on input "Submit feedback" at bounding box center [1098, 340] width 121 height 31
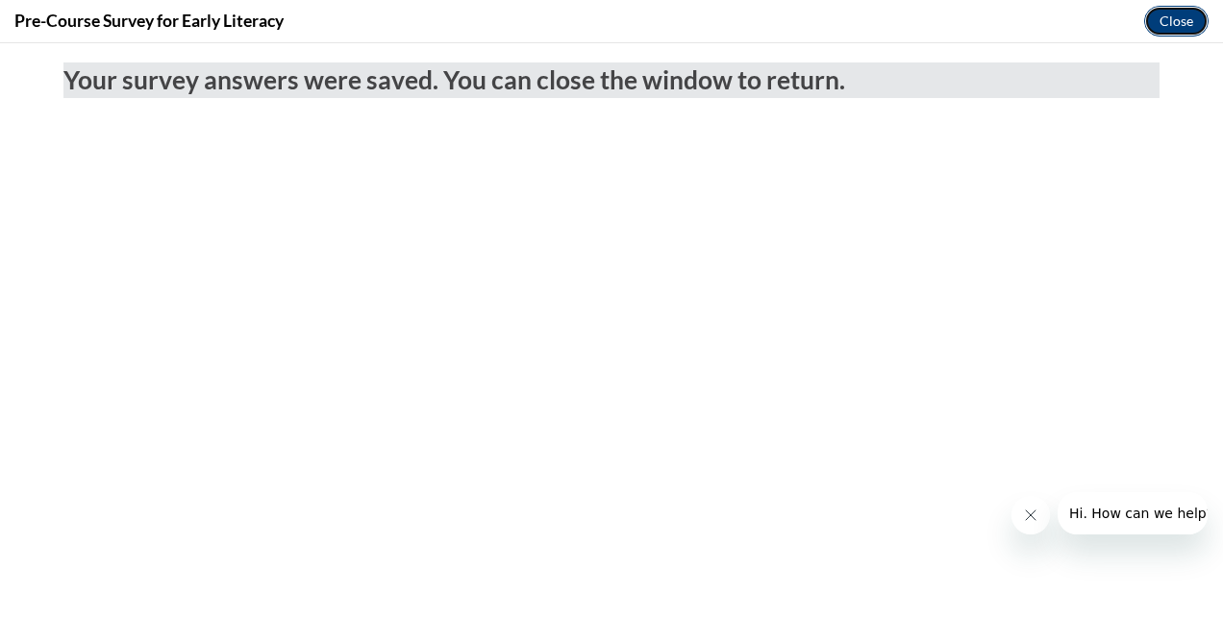
click at [1151, 22] on button "Close" at bounding box center [1176, 21] width 64 height 31
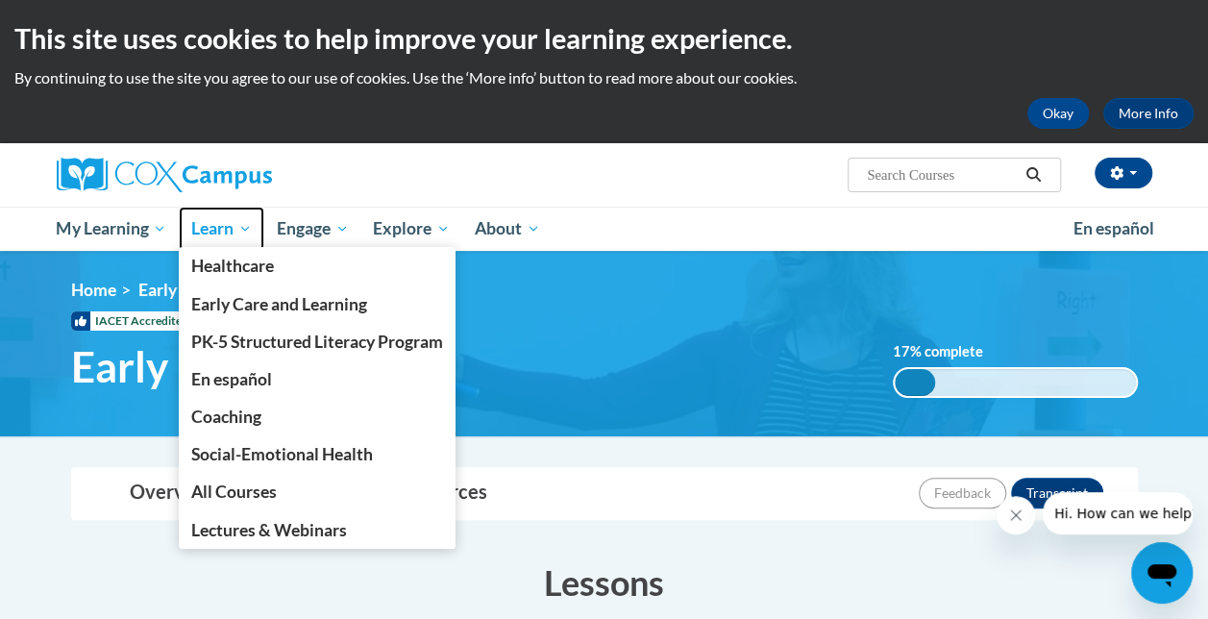
click at [224, 225] on span "Learn" at bounding box center [221, 228] width 61 height 23
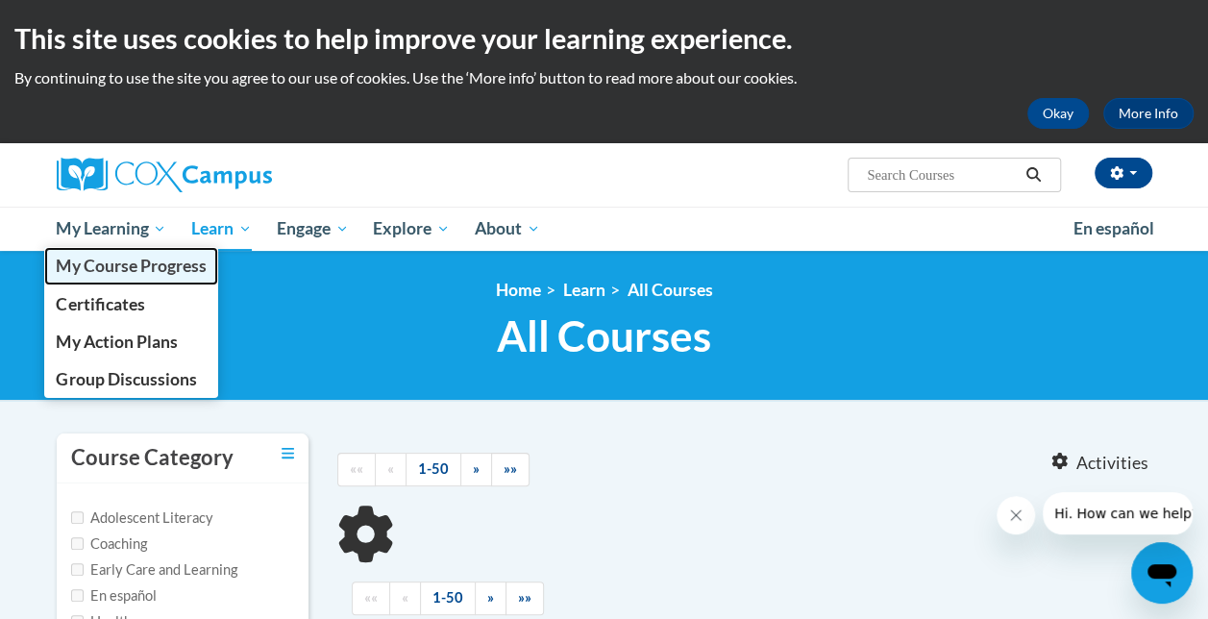
click at [131, 260] on span "My Course Progress" at bounding box center [131, 266] width 150 height 20
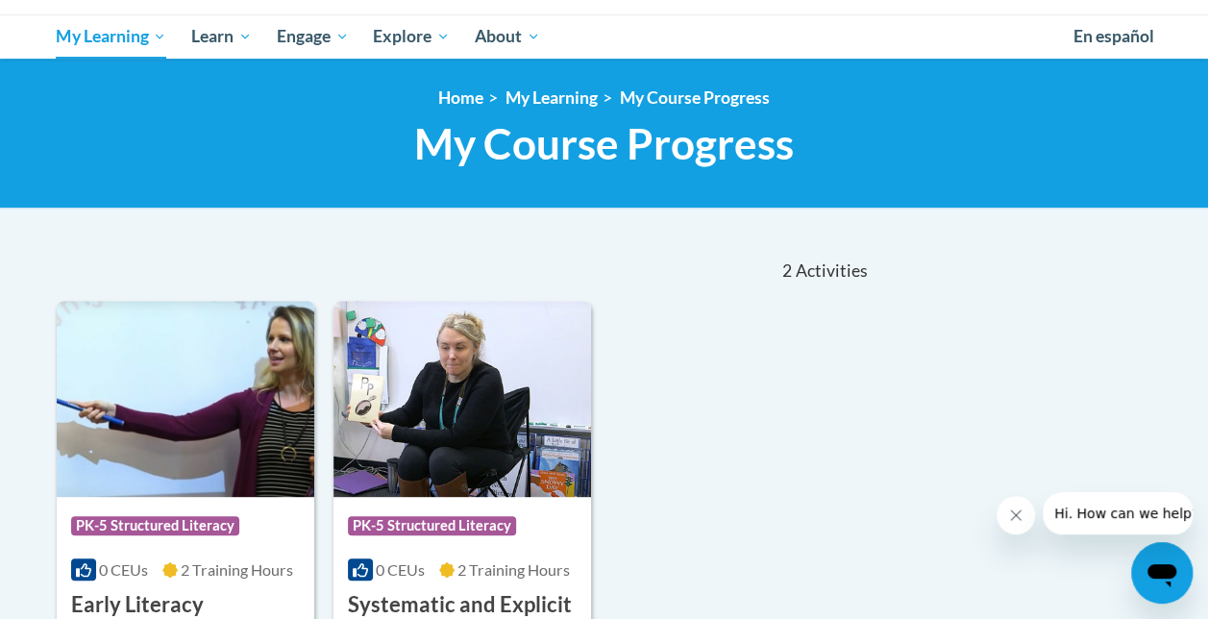
scroll to position [19, 0]
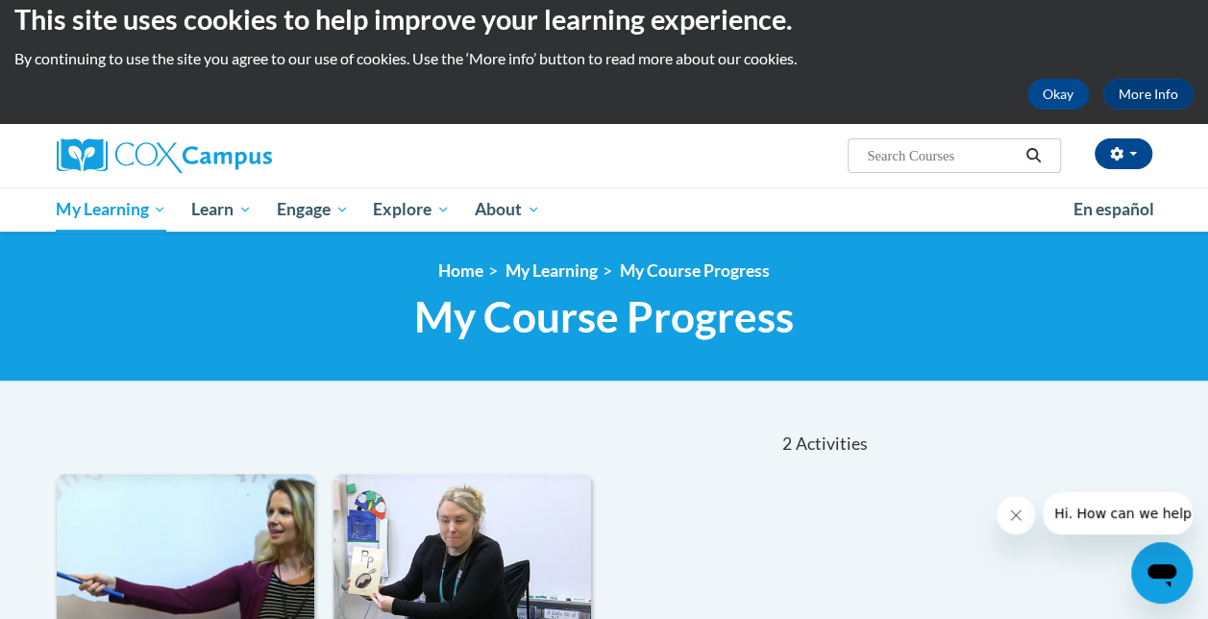
click at [878, 159] on input "Search..." at bounding box center [942, 155] width 154 height 23
type input "oral language development"
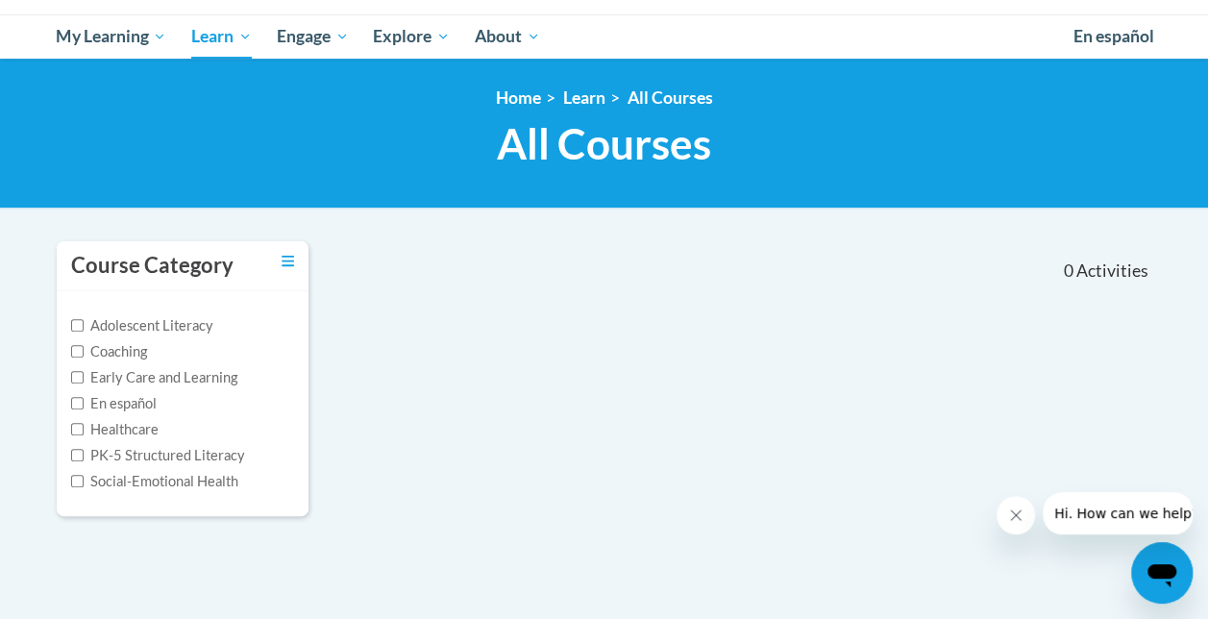
scroll to position [64, 0]
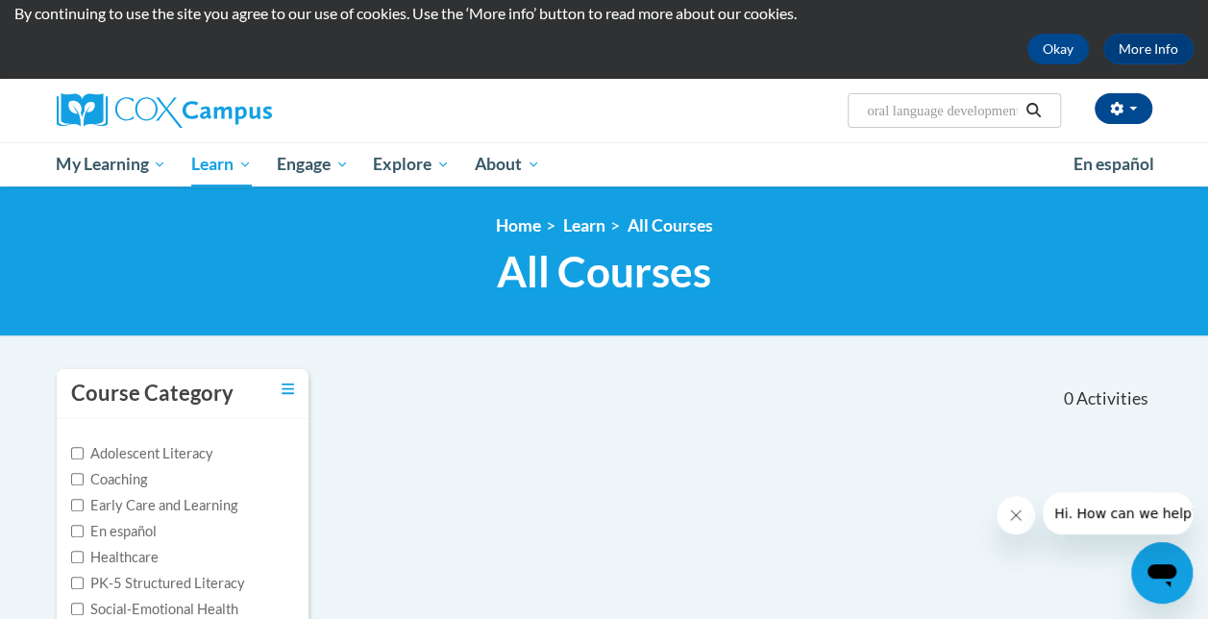
click at [1019, 112] on input "oral language development" at bounding box center [942, 110] width 154 height 23
type input "oral"
click at [1032, 107] on icon "Search" at bounding box center [1033, 110] width 17 height 14
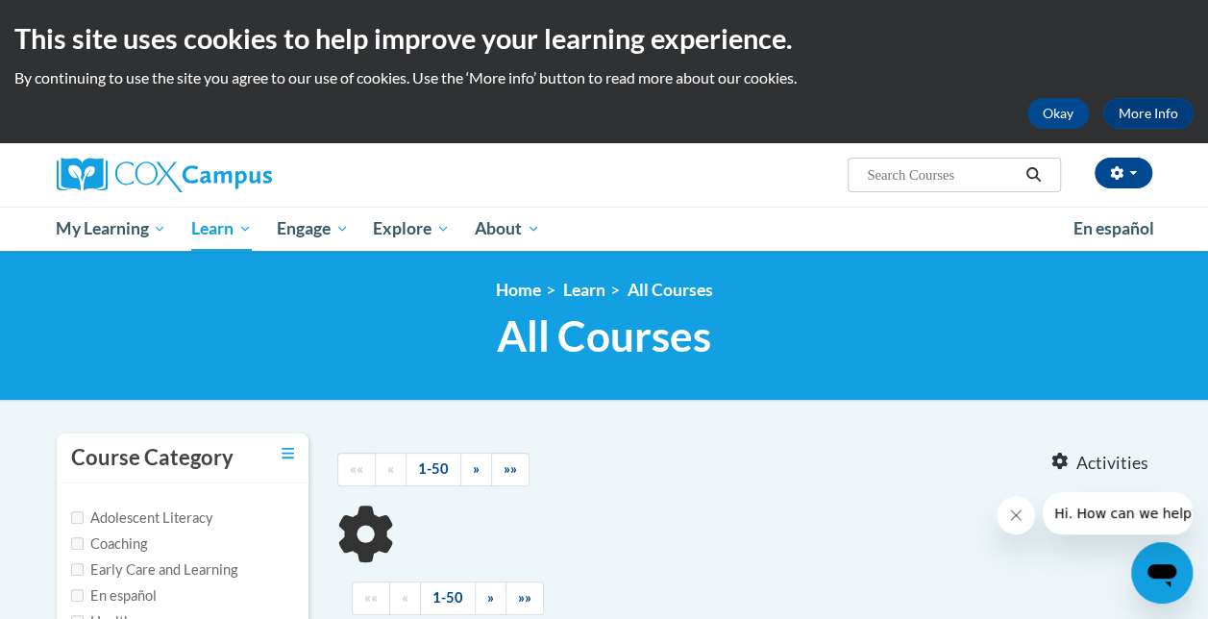
type input "oral"
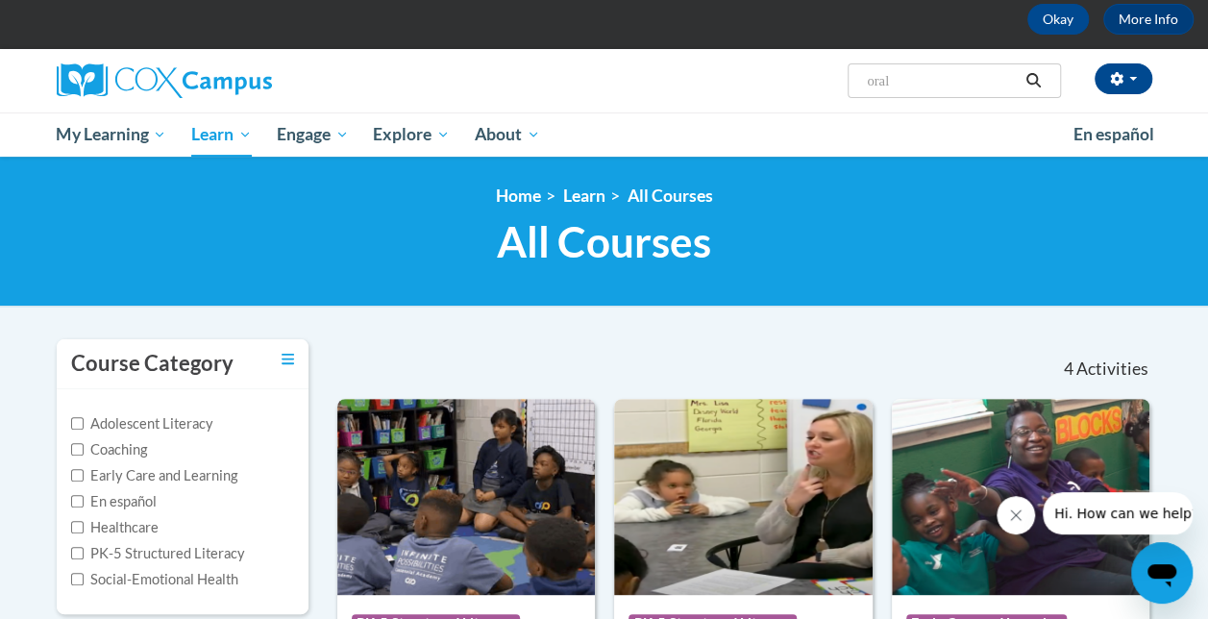
scroll to position [92, 0]
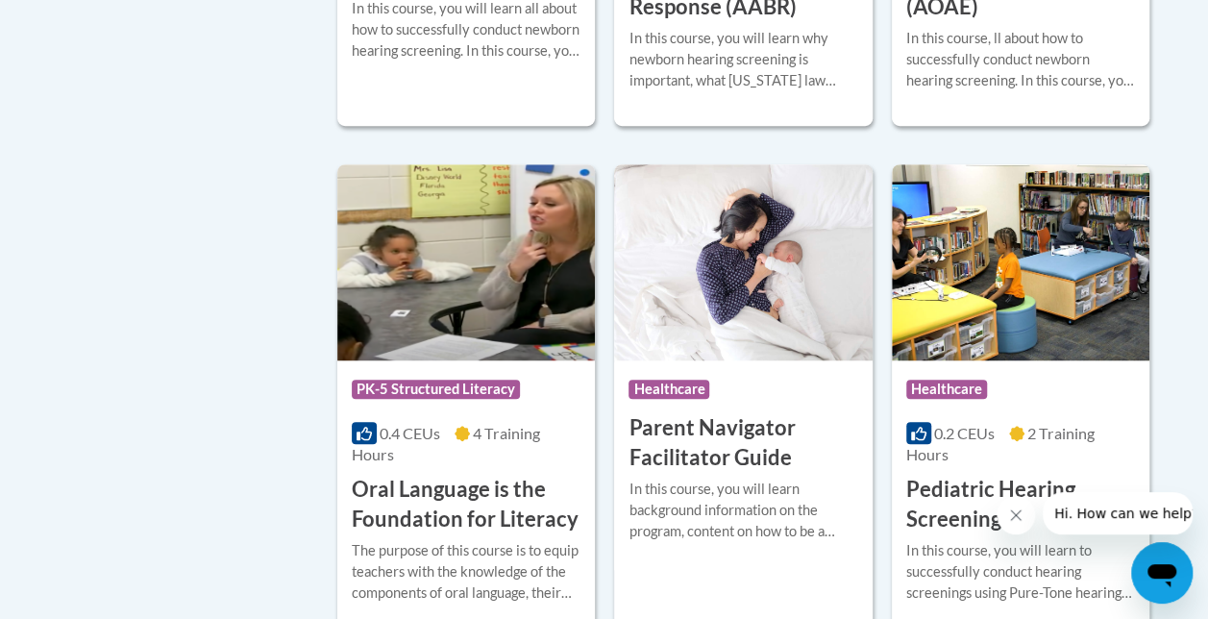
scroll to position [4239, 0]
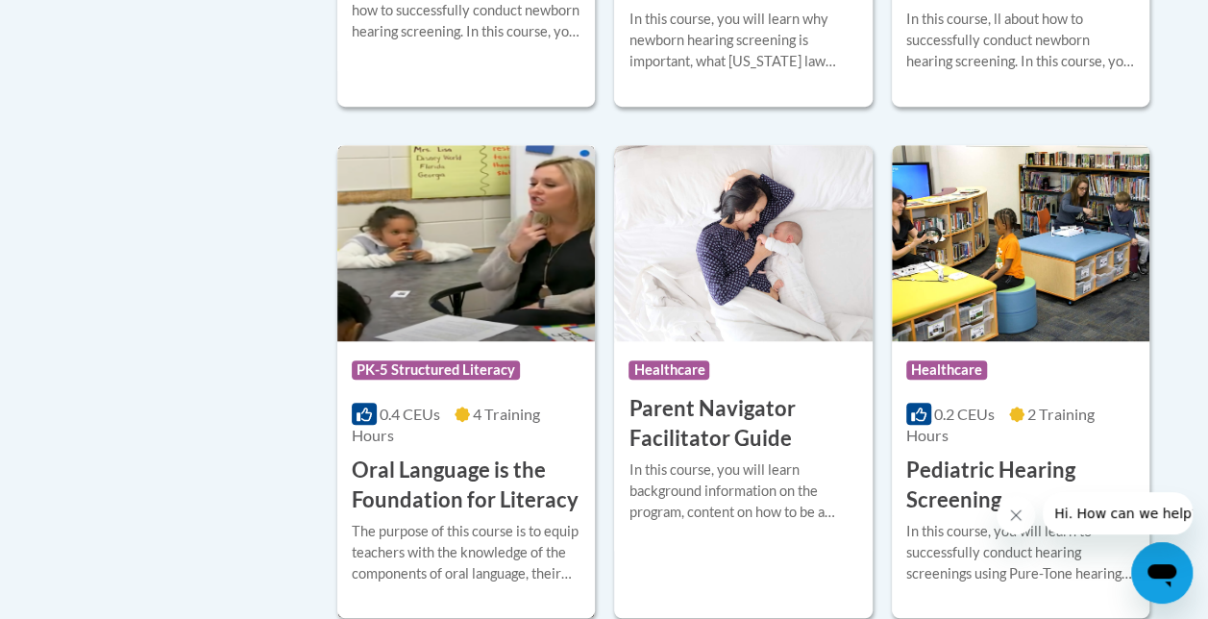
click at [446, 456] on h3 "Oral Language is the Foundation for Literacy" at bounding box center [466, 486] width 229 height 60
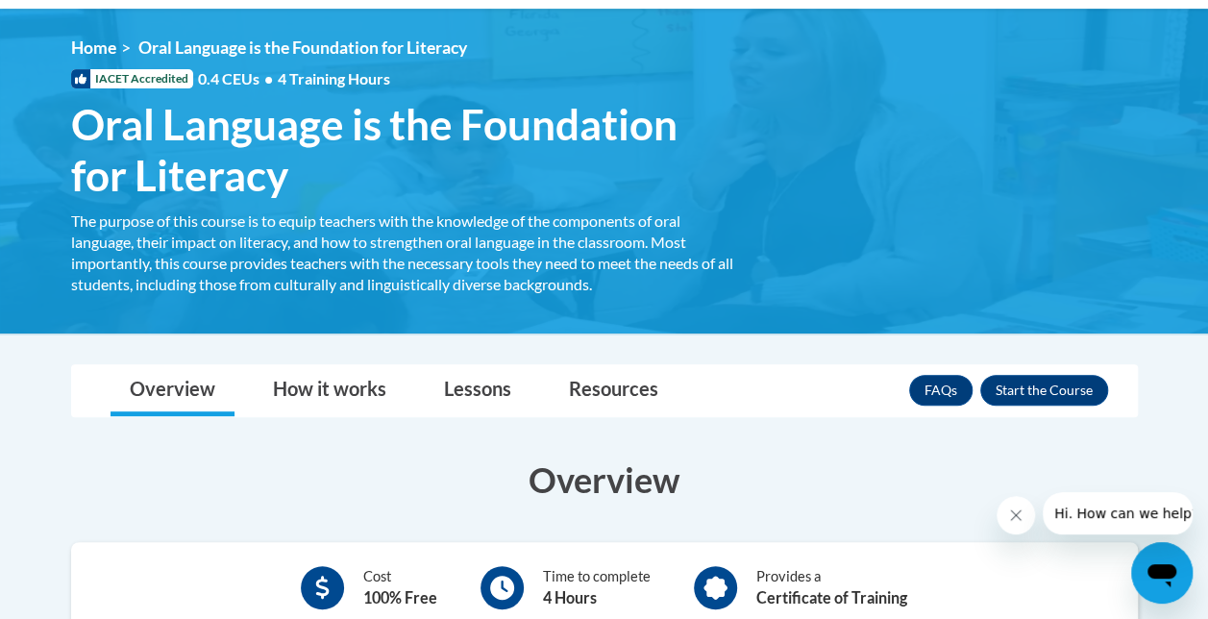
scroll to position [291, 0]
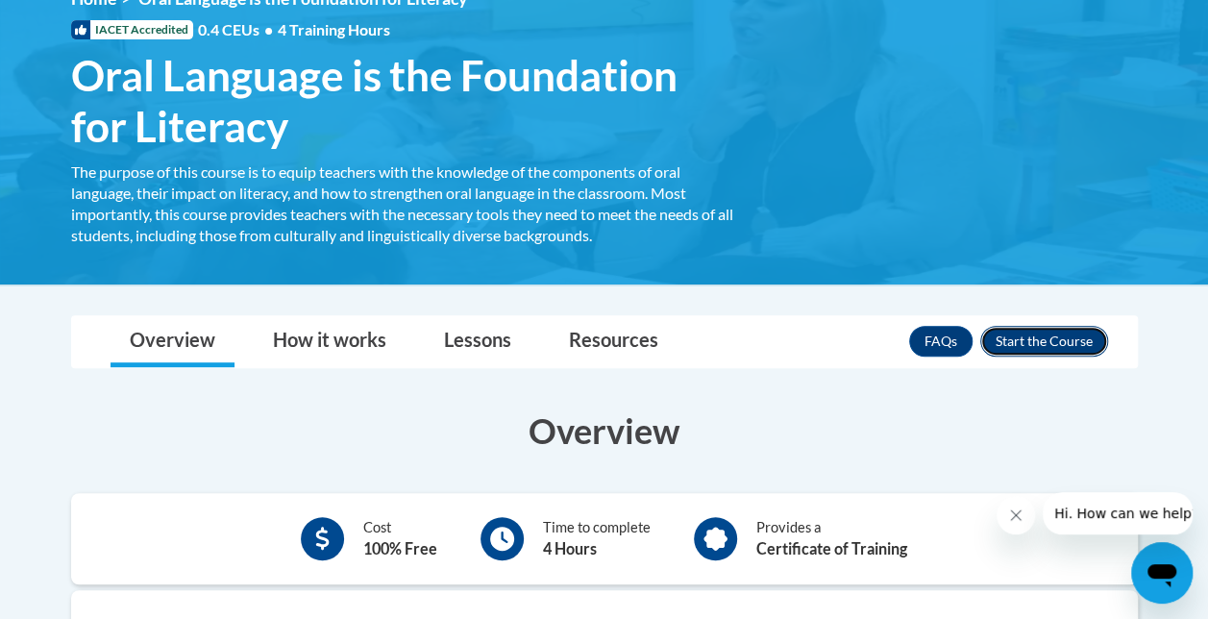
click at [1023, 339] on button "Enroll" at bounding box center [1044, 341] width 128 height 31
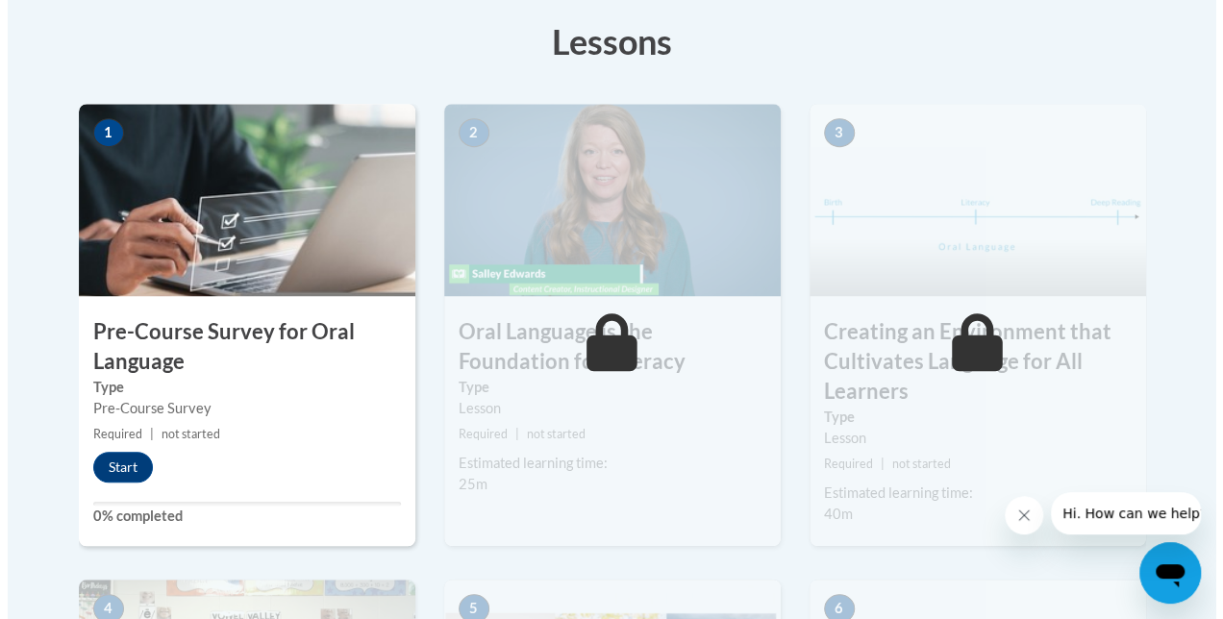
scroll to position [590, 0]
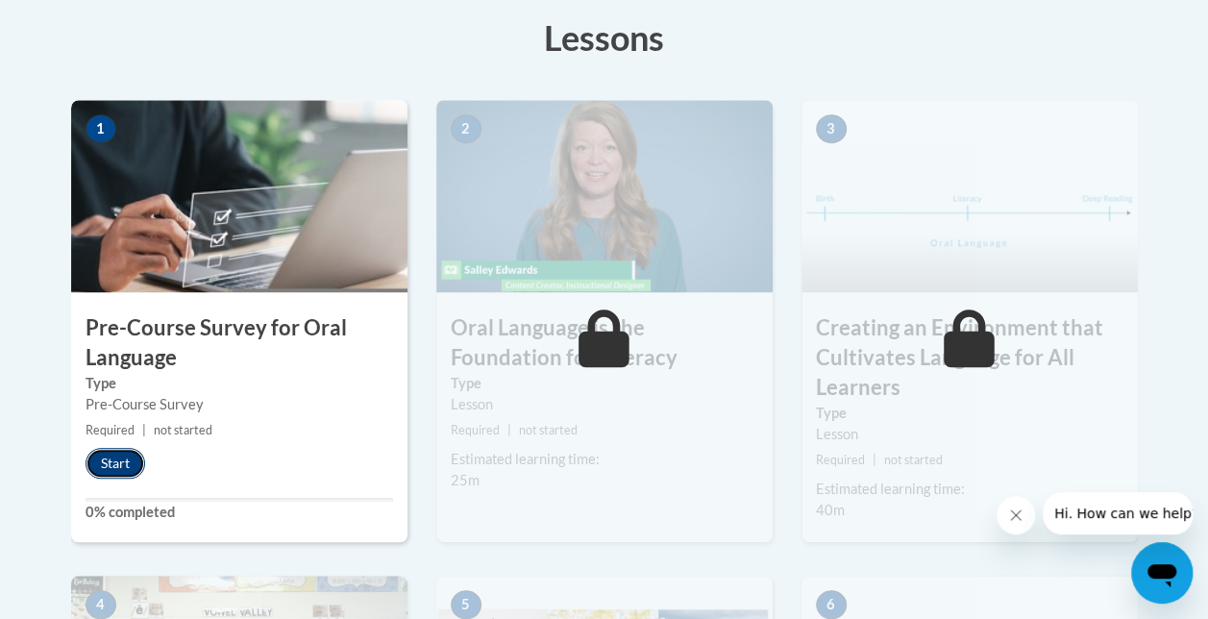
click at [128, 464] on button "Start" at bounding box center [116, 463] width 60 height 31
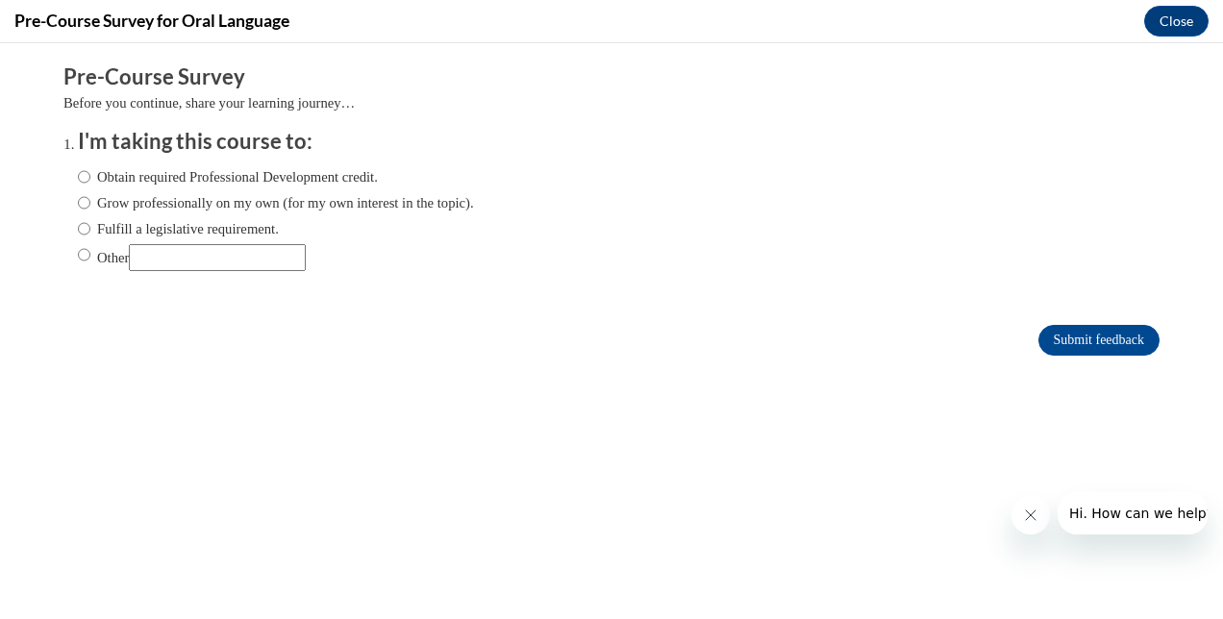
scroll to position [0, 0]
click at [89, 257] on label "Other" at bounding box center [192, 257] width 228 height 27
click at [89, 257] on input "Other" at bounding box center [84, 254] width 12 height 21
radio input "true"
click at [141, 256] on input "Other" at bounding box center [217, 257] width 177 height 27
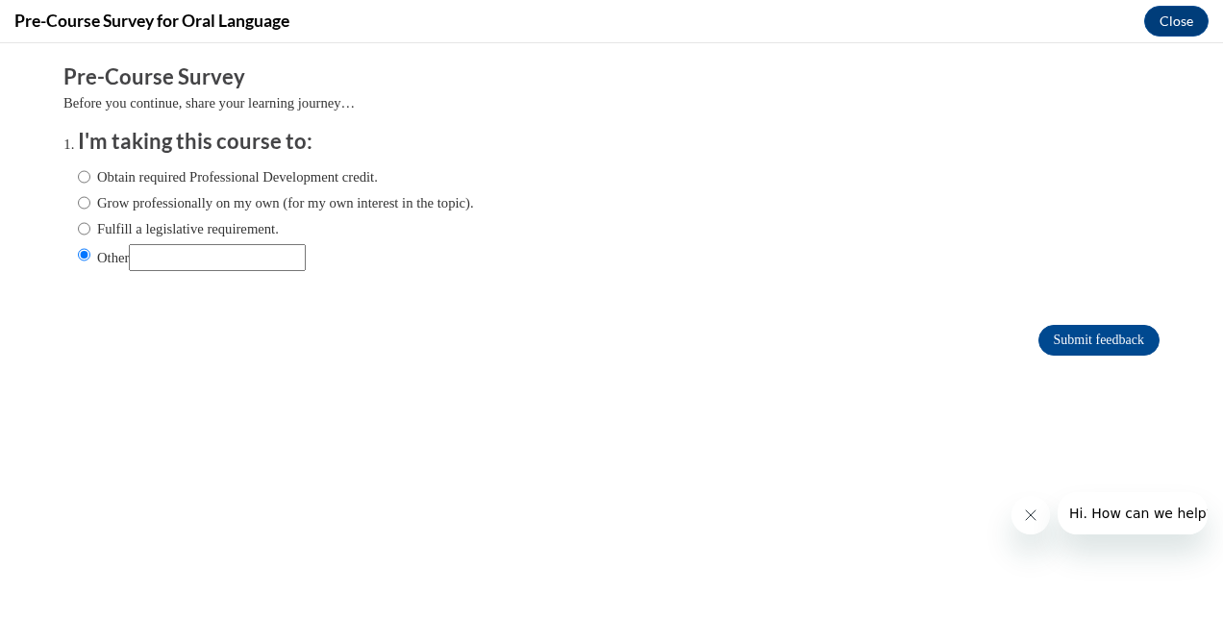
type input "CAU course requirement"
